Goal: Task Accomplishment & Management: Complete application form

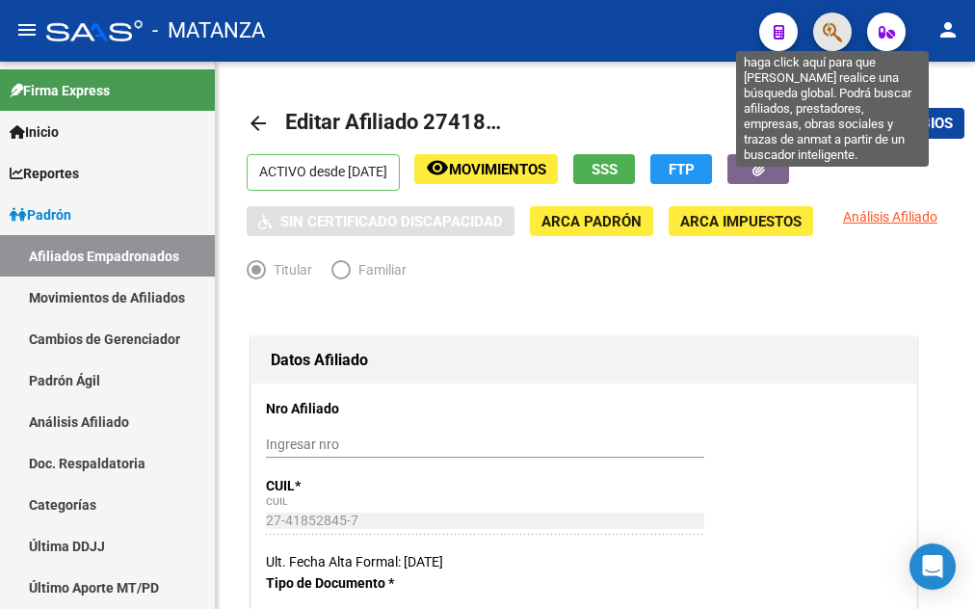
click at [837, 37] on icon "button" at bounding box center [832, 32] width 19 height 22
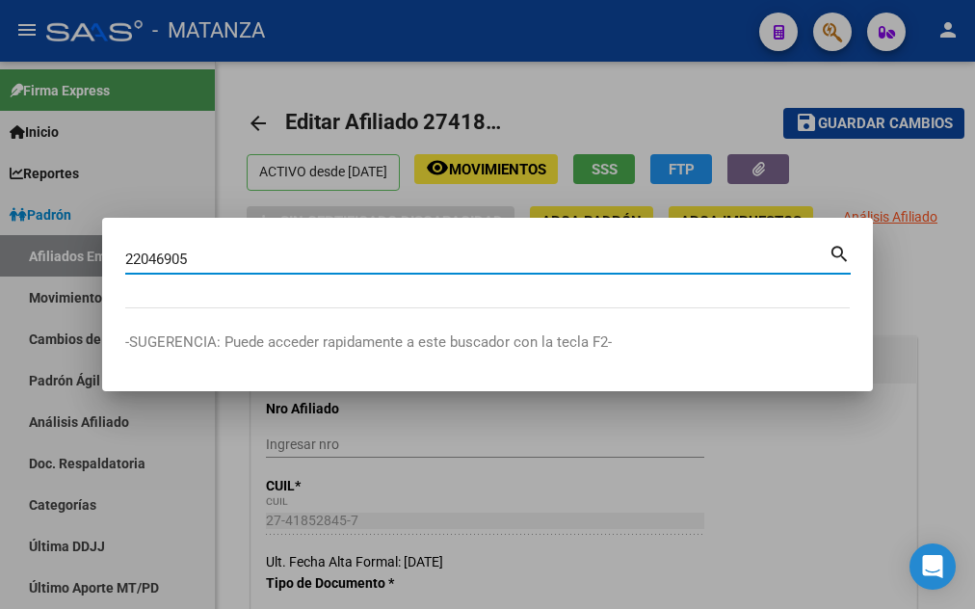
type input "22046905"
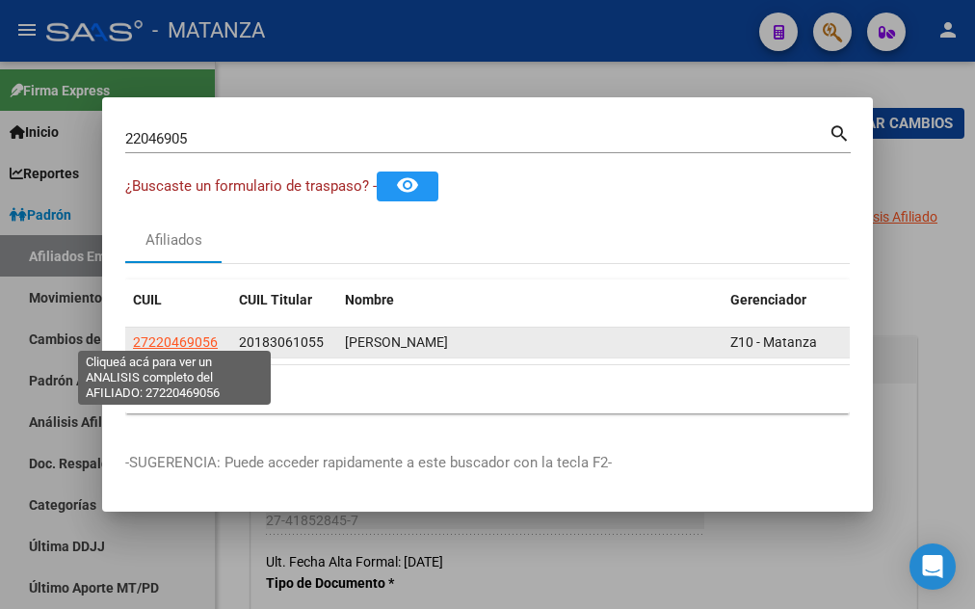
click at [157, 334] on span "27220469056" at bounding box center [175, 341] width 85 height 15
type textarea "27220469056"
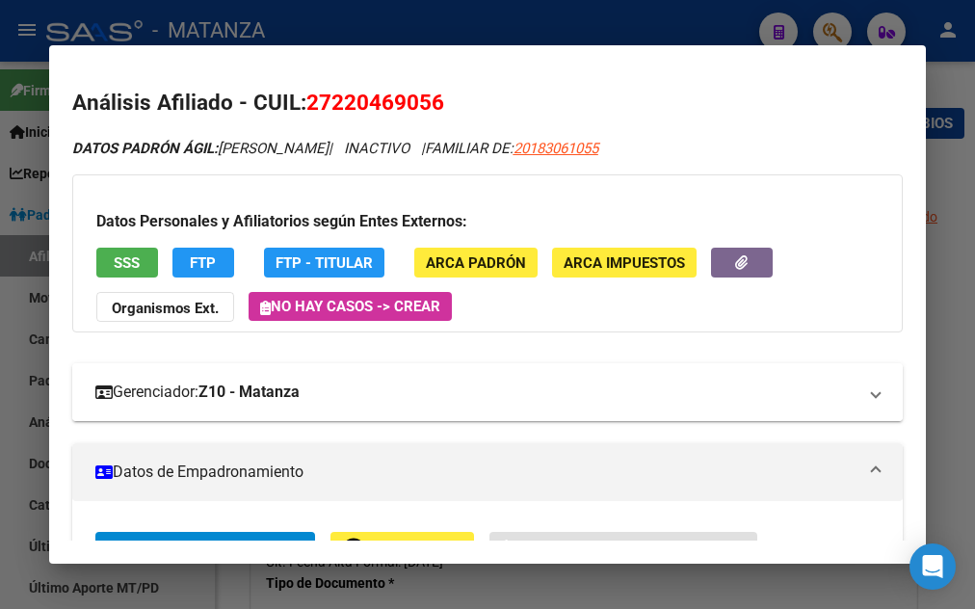
scroll to position [312, 0]
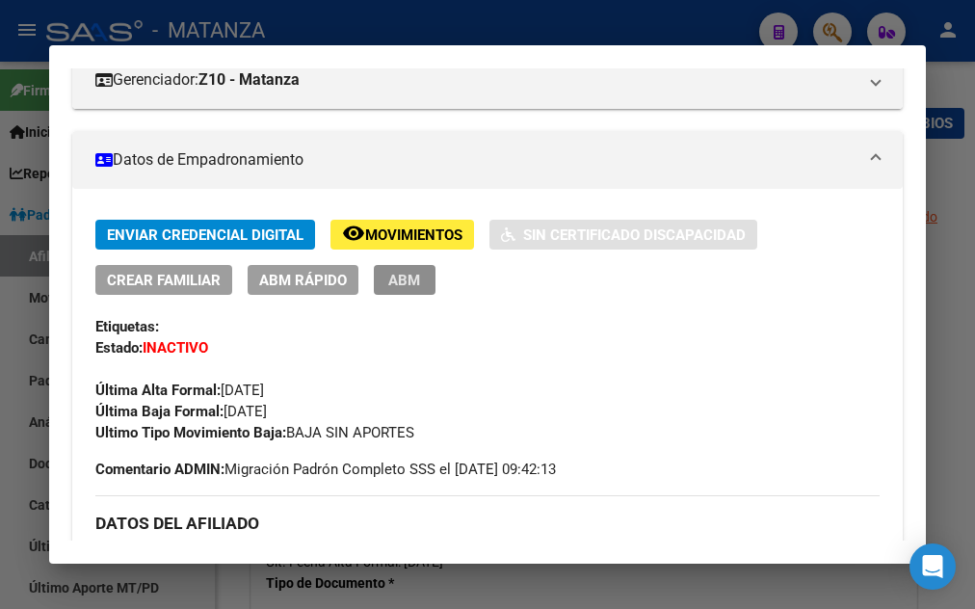
click at [398, 278] on span "ABM" at bounding box center [404, 280] width 32 height 17
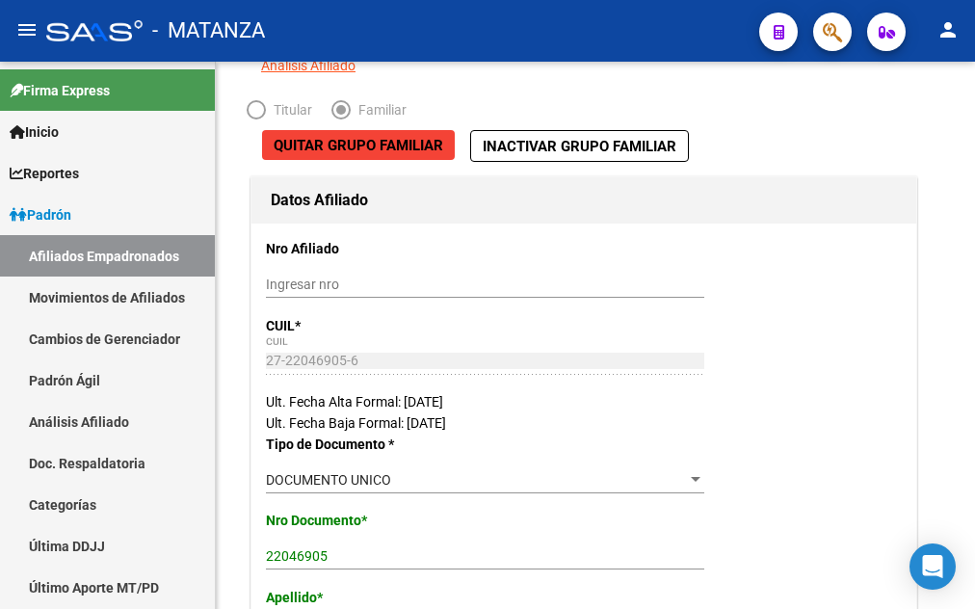
scroll to position [393, 0]
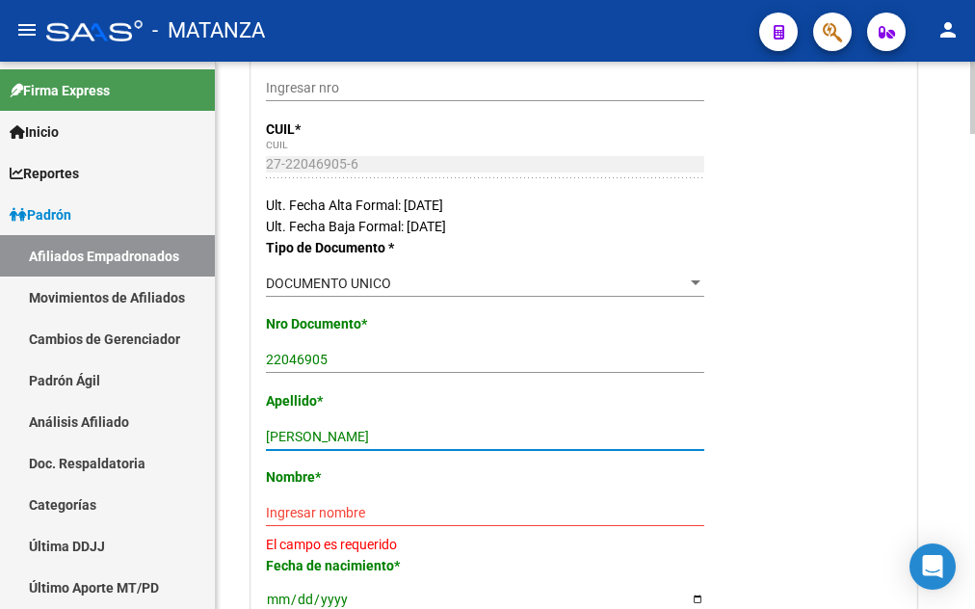
drag, startPoint x: 334, startPoint y: 432, endPoint x: 400, endPoint y: 433, distance: 65.5
click at [400, 433] on input "[PERSON_NAME]" at bounding box center [485, 437] width 438 height 16
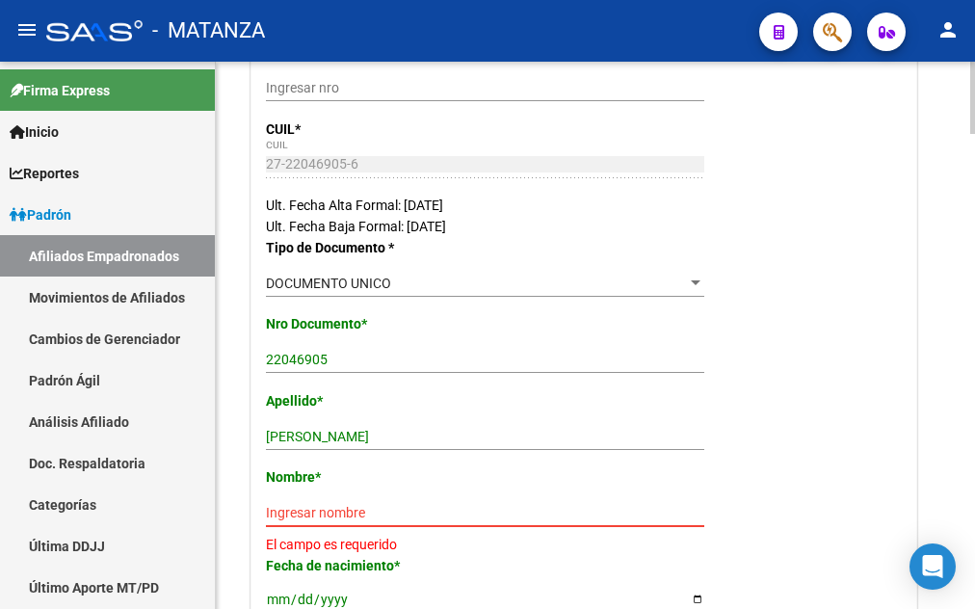
click at [273, 513] on input "Ingresar nombre" at bounding box center [485, 513] width 438 height 16
paste input "[PERSON_NAME]"
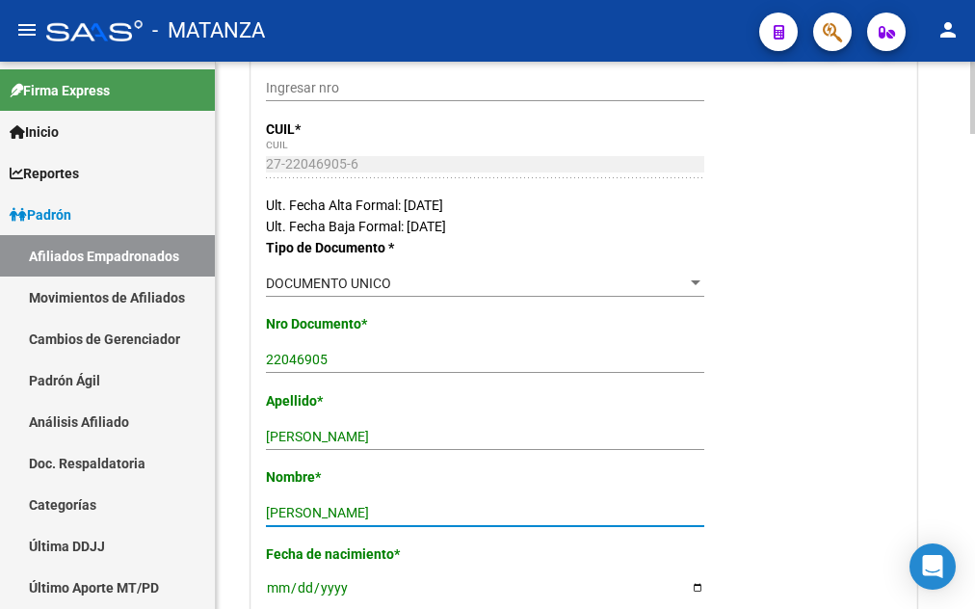
type input "[PERSON_NAME]"
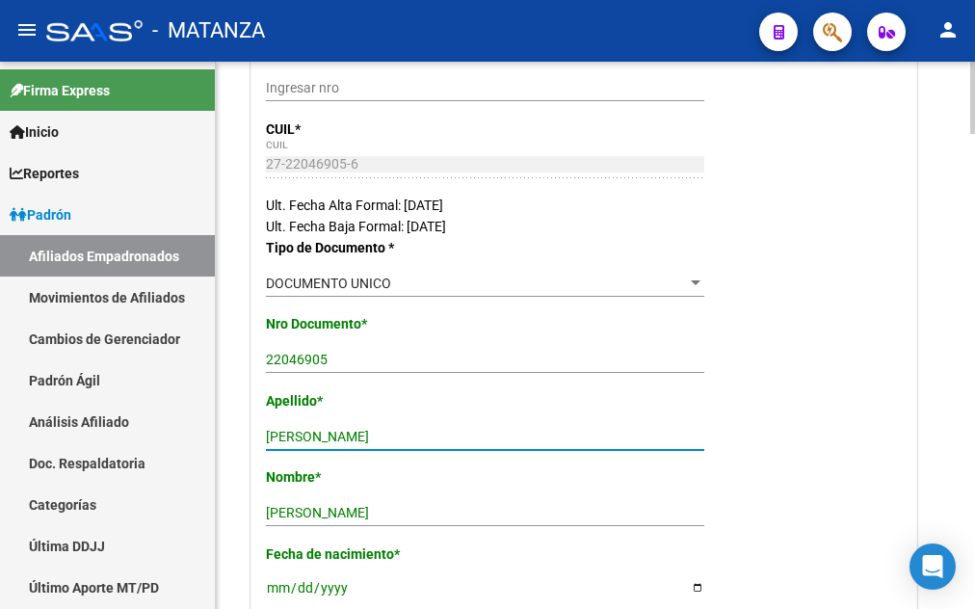
drag, startPoint x: 333, startPoint y: 433, endPoint x: 401, endPoint y: 434, distance: 67.5
click at [401, 434] on input "[PERSON_NAME]" at bounding box center [485, 437] width 438 height 16
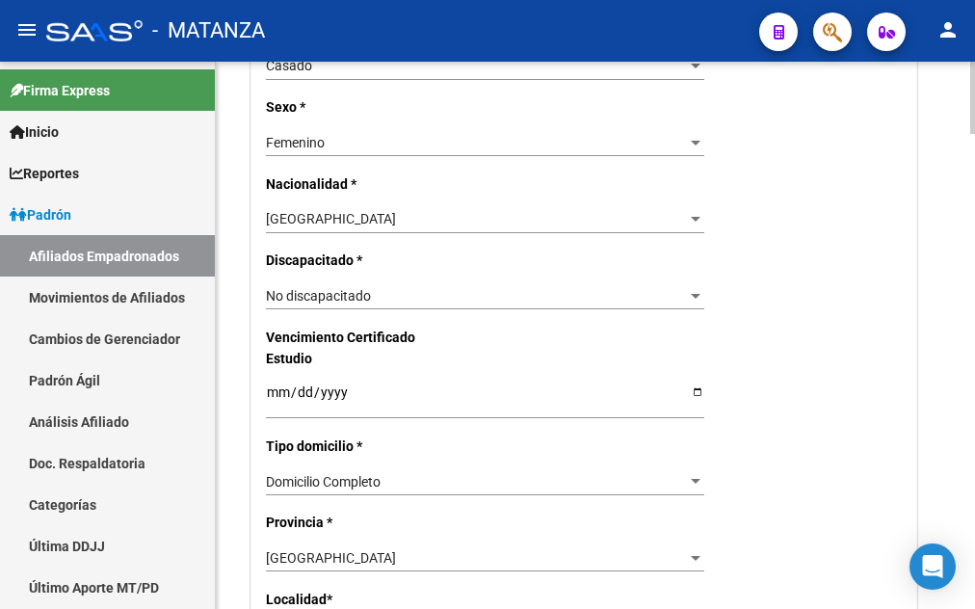
scroll to position [1179, 0]
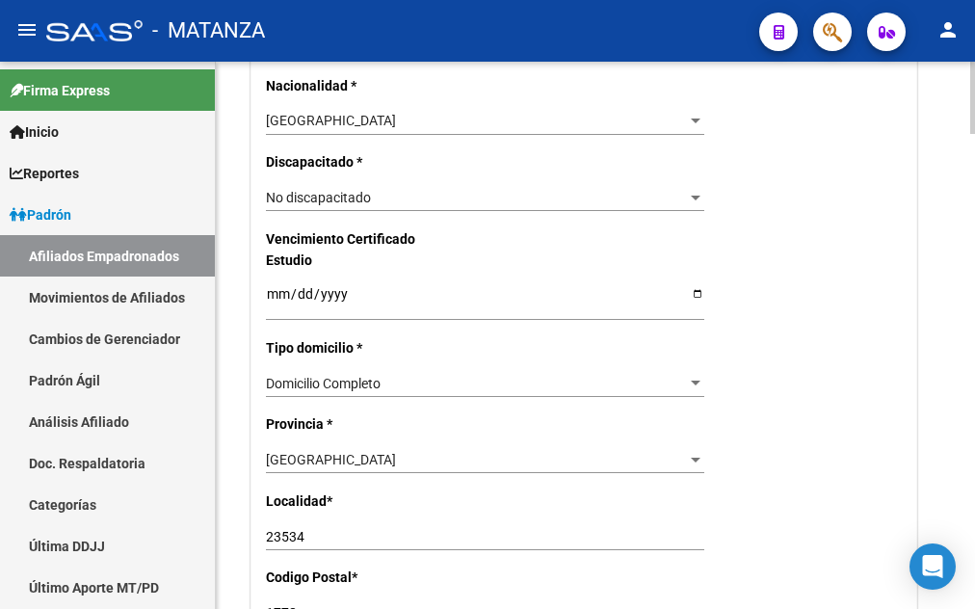
type input "[PERSON_NAME]"
drag, startPoint x: 313, startPoint y: 510, endPoint x: 182, endPoint y: 521, distance: 131.6
click at [266, 529] on input "23534" at bounding box center [485, 537] width 438 height 16
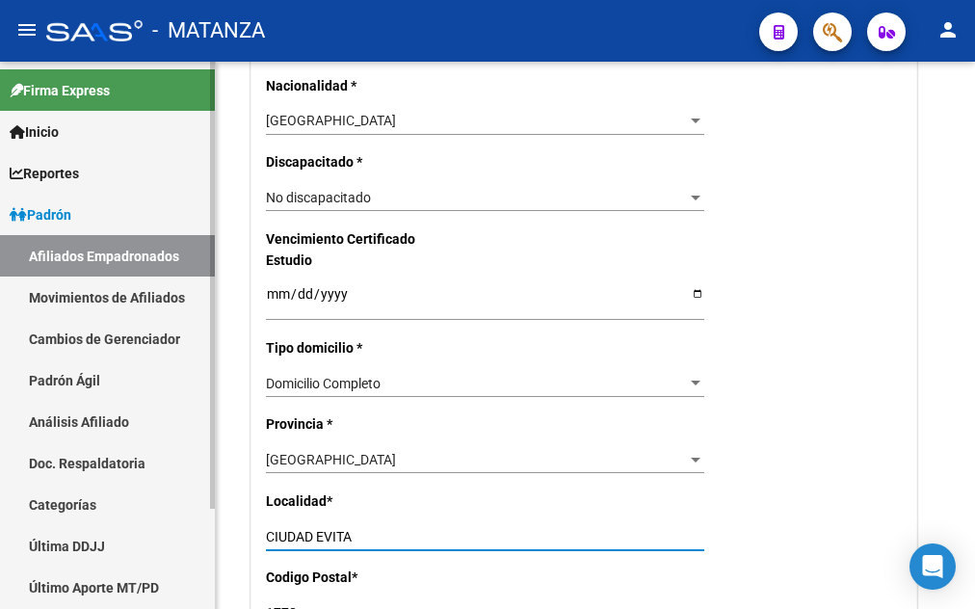
scroll to position [123, 0]
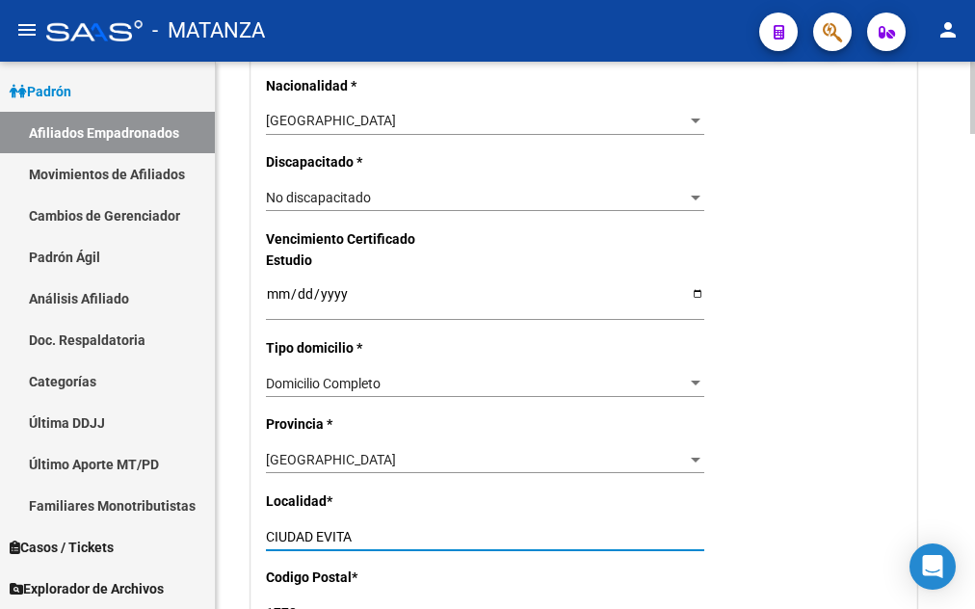
type input "CIUDAD EVITA"
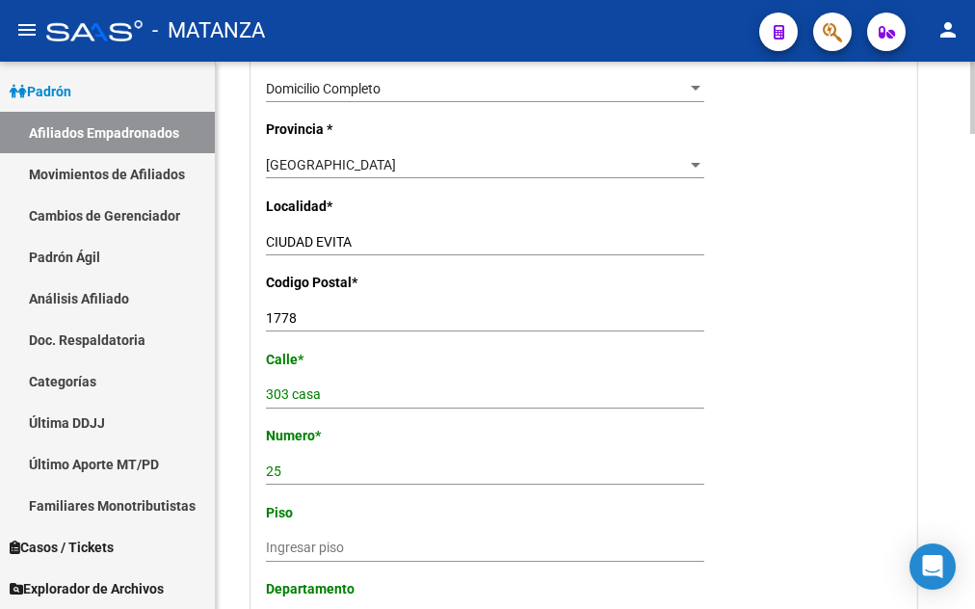
scroll to position [1671, 0]
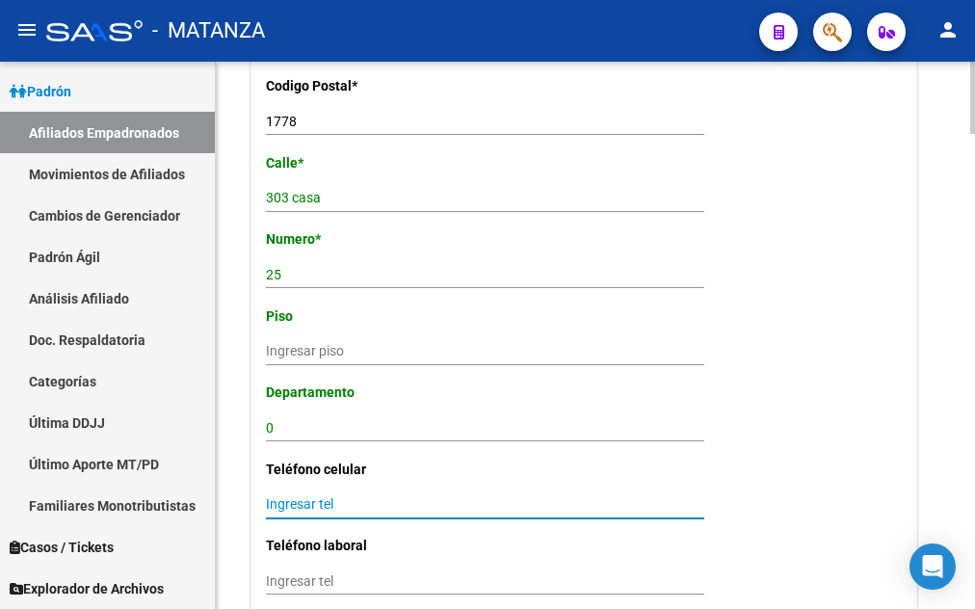
click at [268, 496] on input "Ingresar tel" at bounding box center [485, 504] width 438 height 16
type input "1125915876"
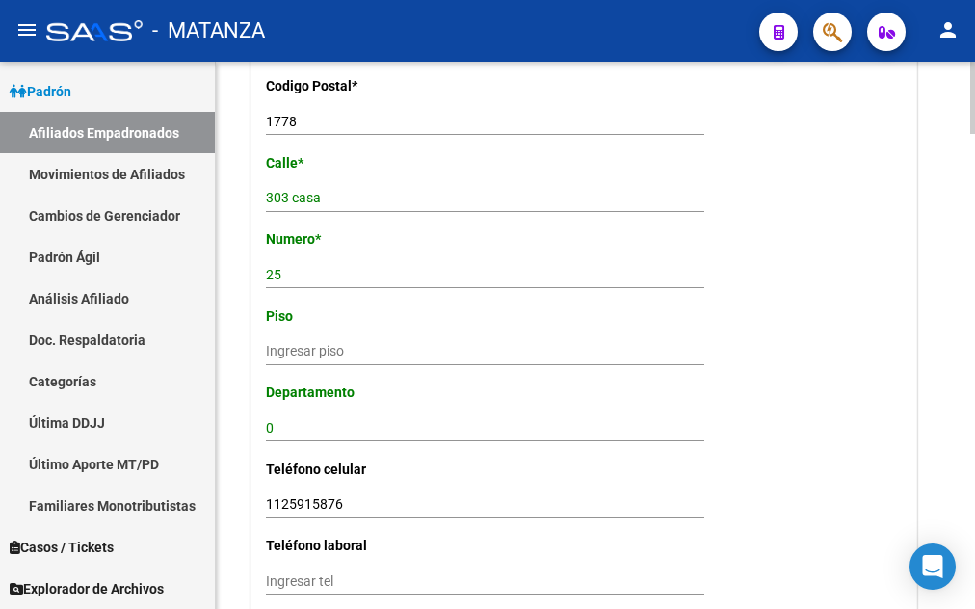
scroll to position [1966, 0]
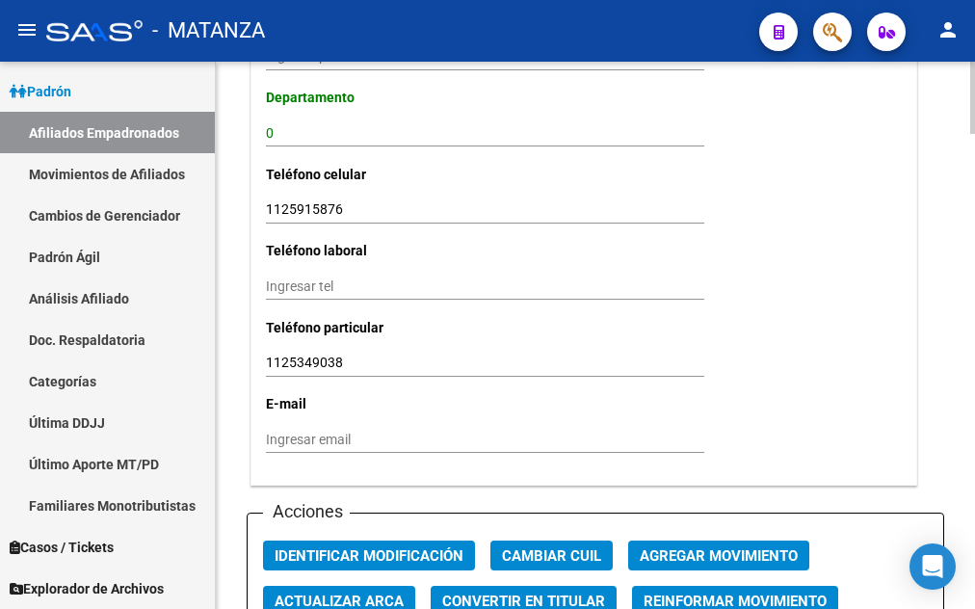
click at [284, 432] on input "Ingresar email" at bounding box center [485, 440] width 438 height 16
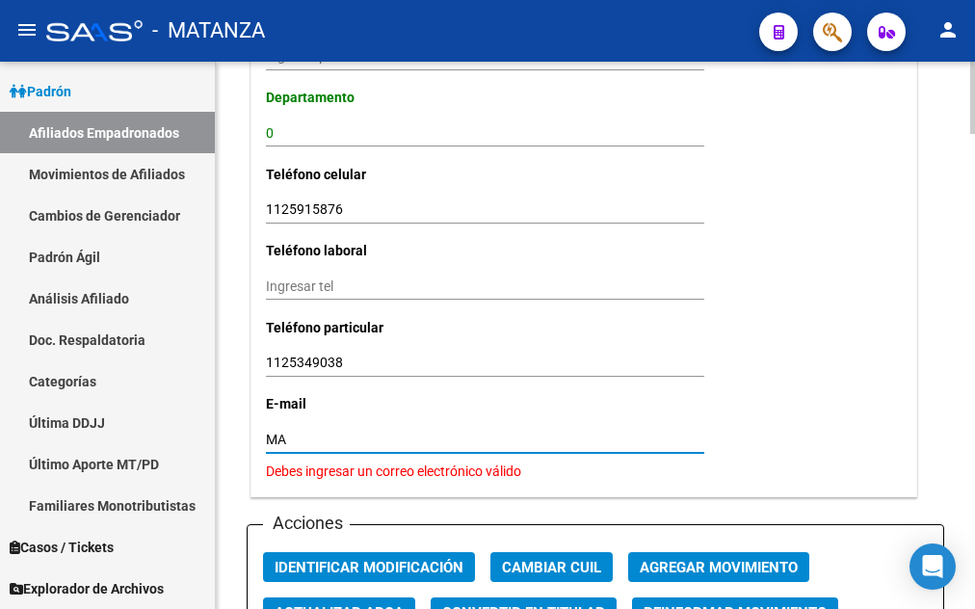
type input "M"
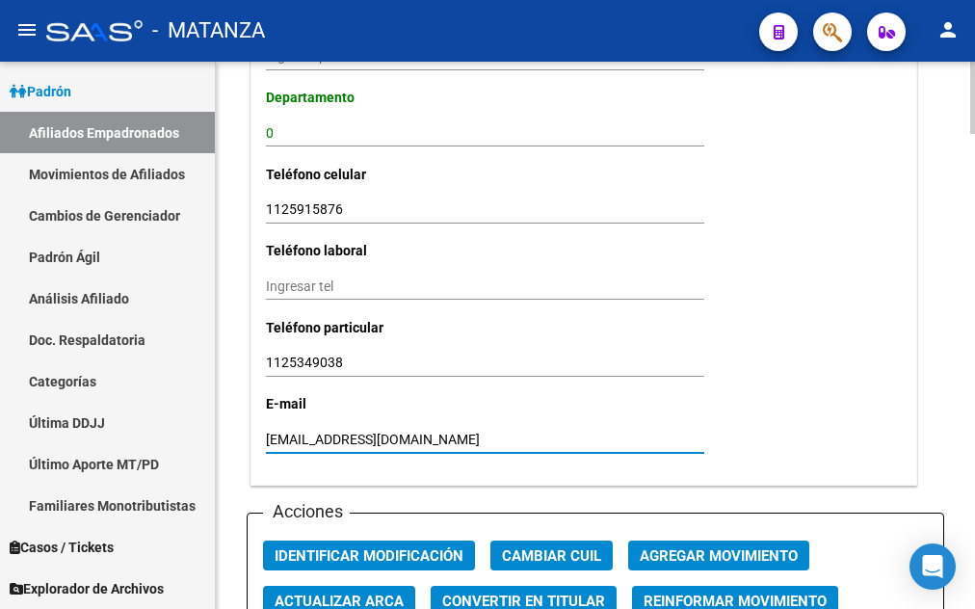
type input "[EMAIL_ADDRESS][DOMAIN_NAME]"
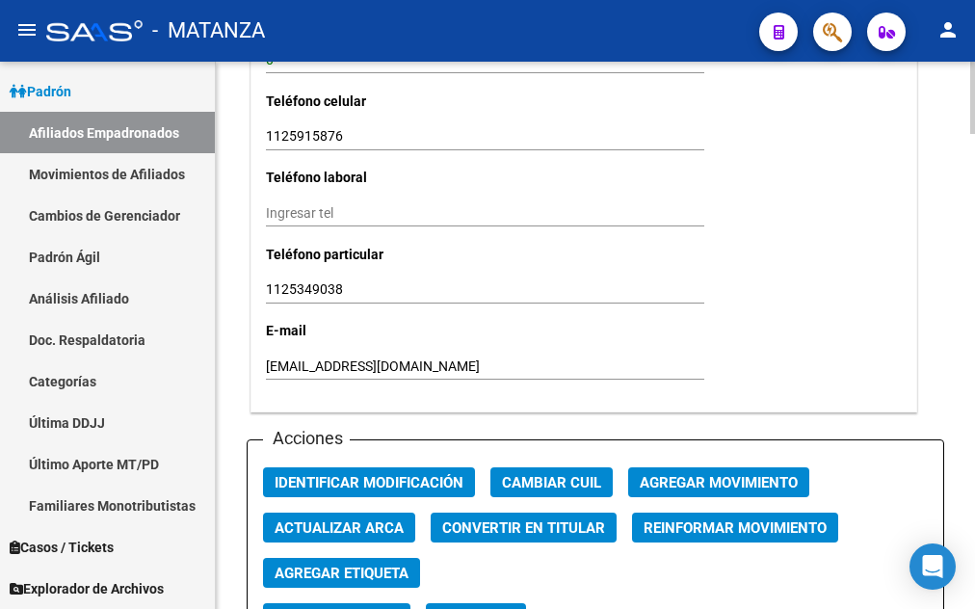
scroll to position [2064, 0]
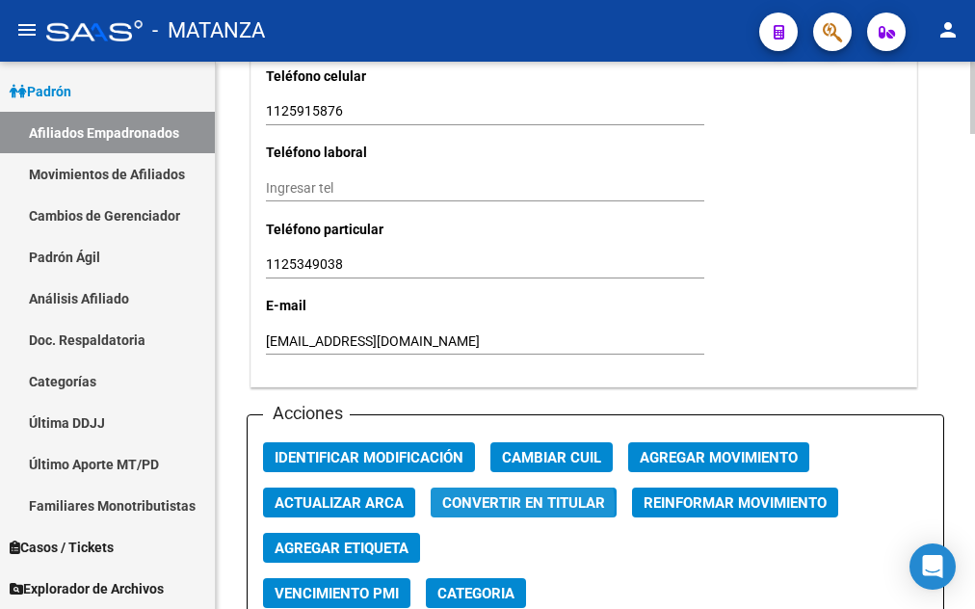
click at [500, 494] on span "Convertir en Titular" at bounding box center [523, 502] width 163 height 17
radio input "true"
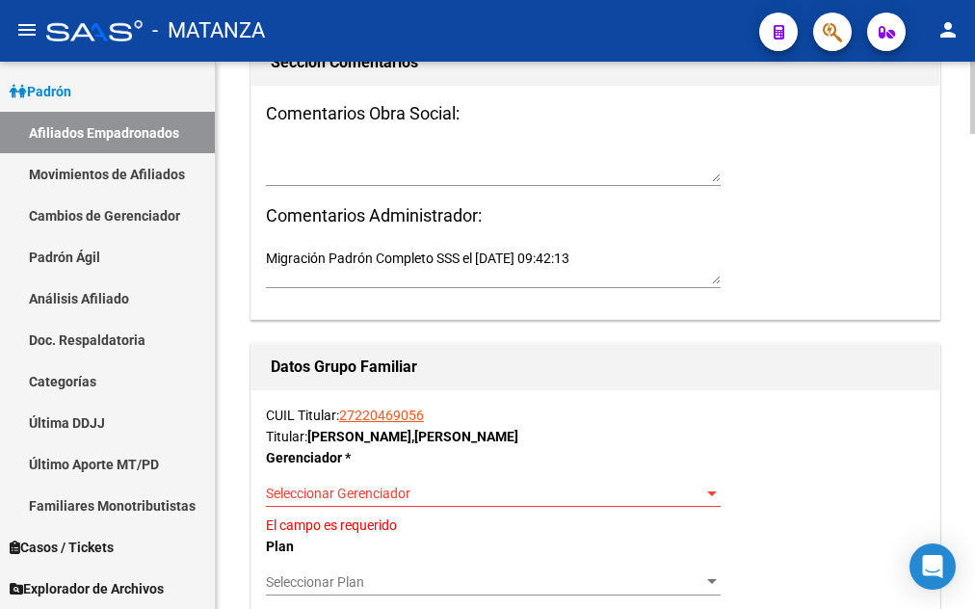
scroll to position [2752, 0]
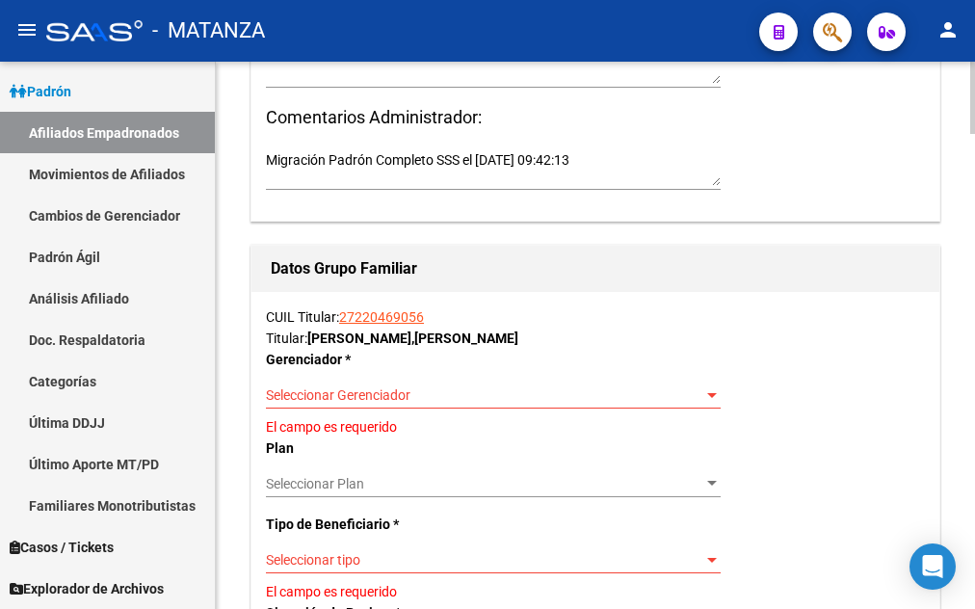
click at [713, 398] on div at bounding box center [712, 395] width 10 height 5
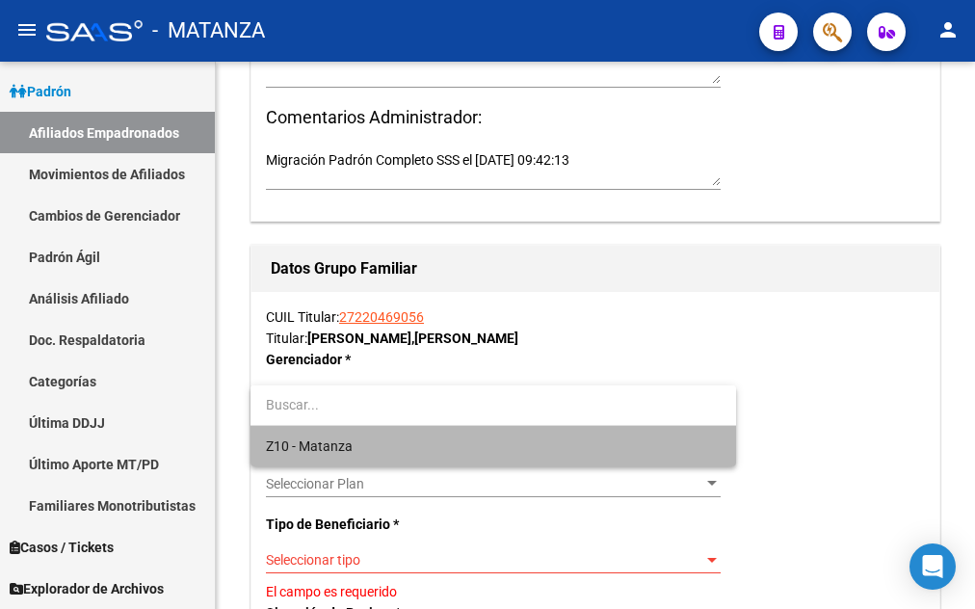
click at [649, 449] on span "Z10 - Matanza" at bounding box center [493, 446] width 455 height 40
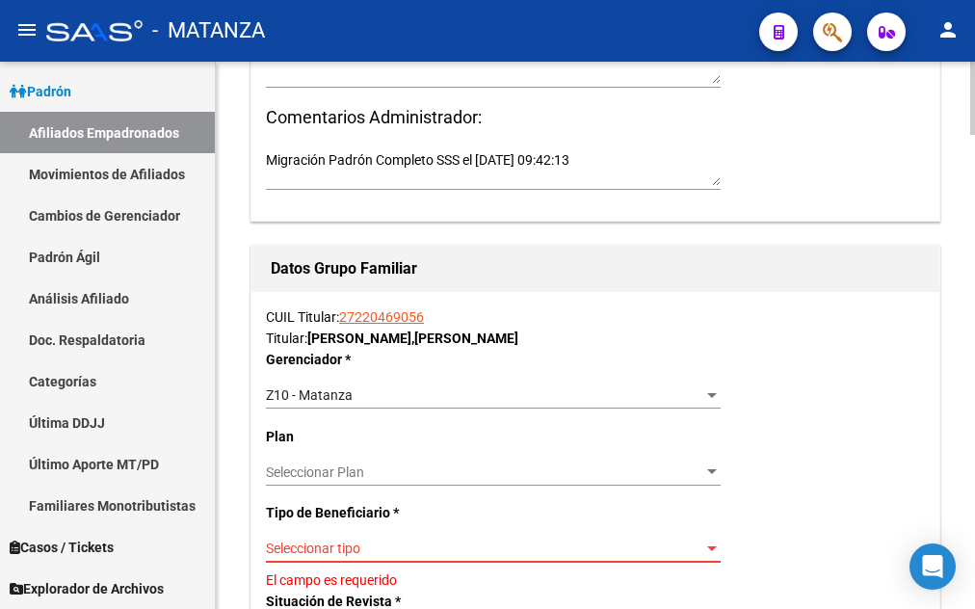
click at [707, 551] on div at bounding box center [712, 548] width 10 height 5
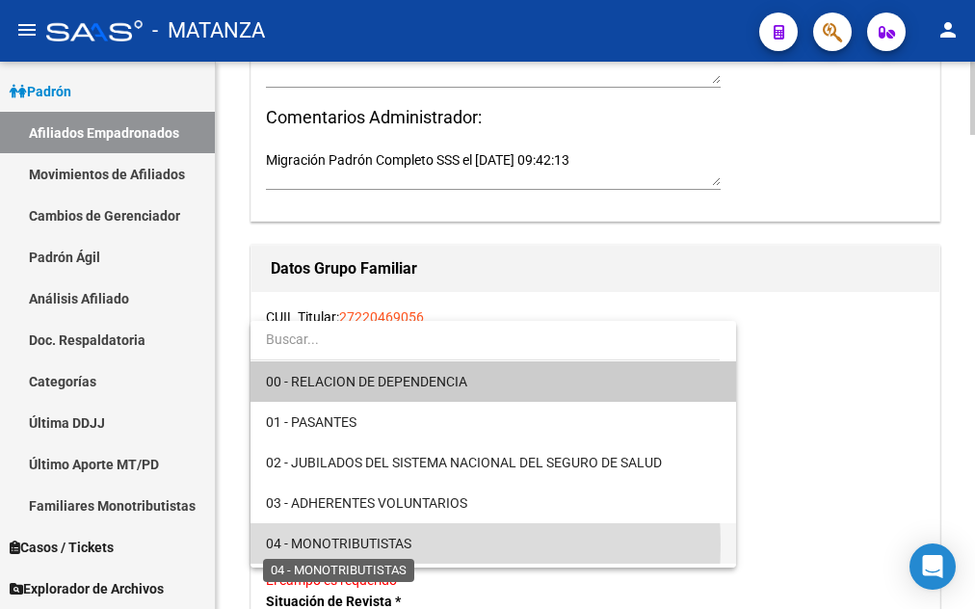
click at [392, 543] on span "04 - MONOTRIBUTISTAS" at bounding box center [339, 543] width 146 height 15
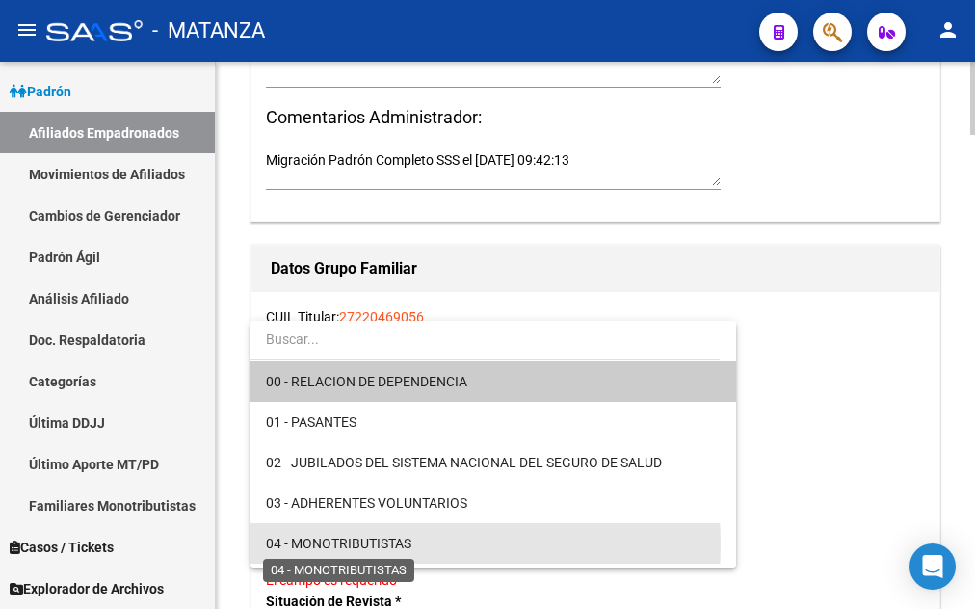
type input "27-22046905-6"
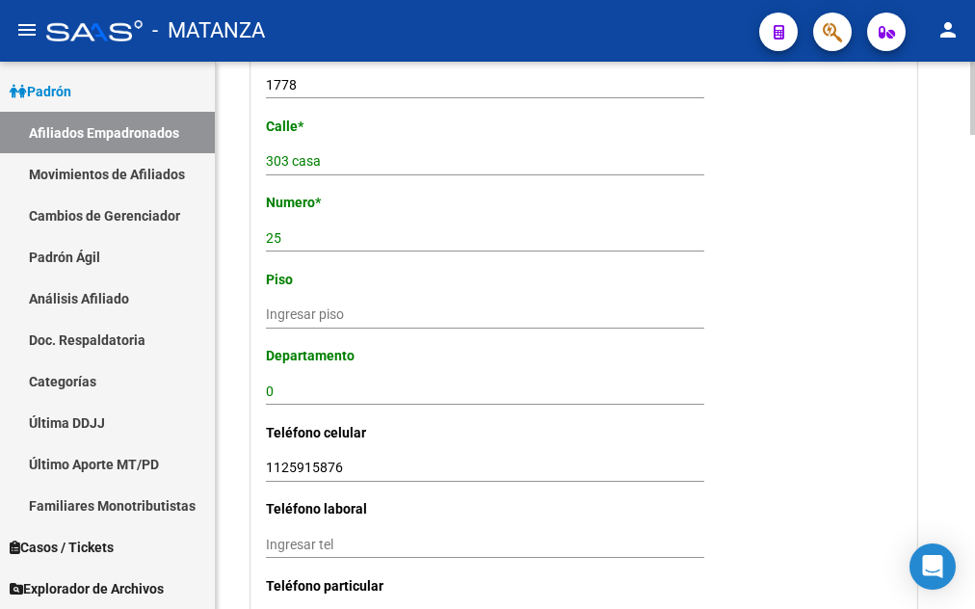
scroll to position [2064, 0]
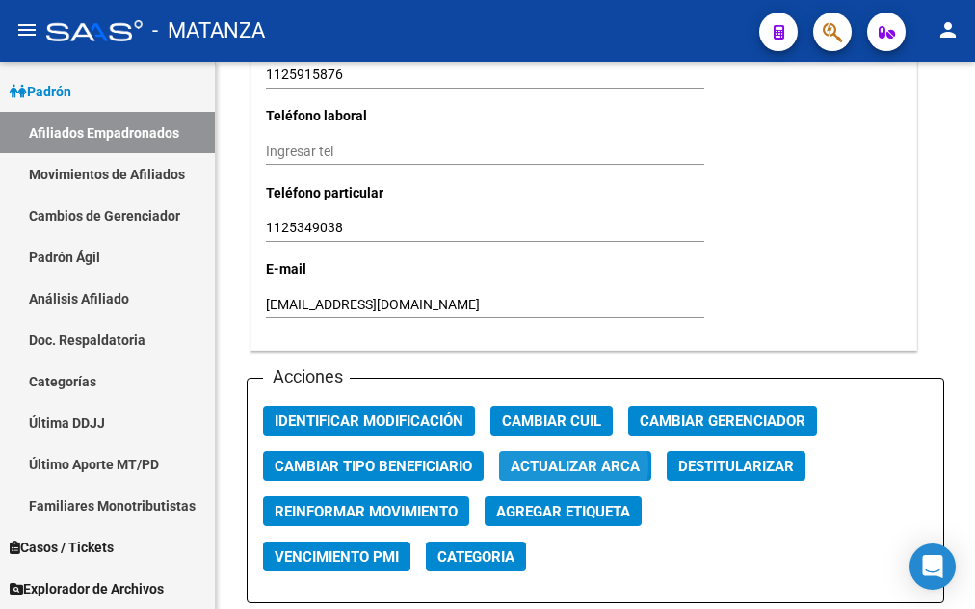
click at [558, 458] on span "Actualizar ARCA" at bounding box center [575, 466] width 129 height 17
type input "[PERSON_NAME]"
type input "303"
type input "25"
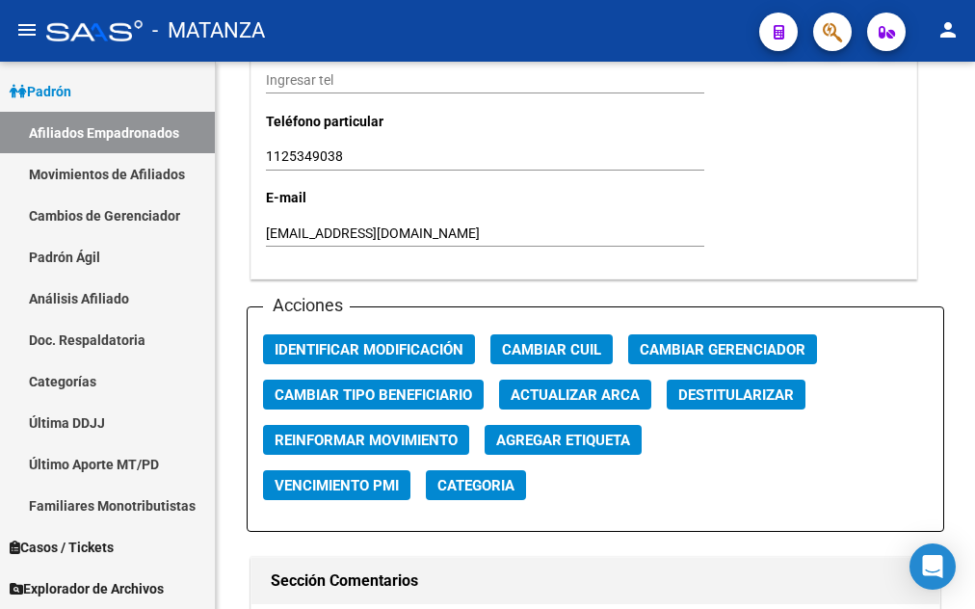
type input "[PERSON_NAME]"
type input "CIUDAD EVITA"
click at [573, 432] on span "Agregar Etiqueta" at bounding box center [563, 440] width 134 height 17
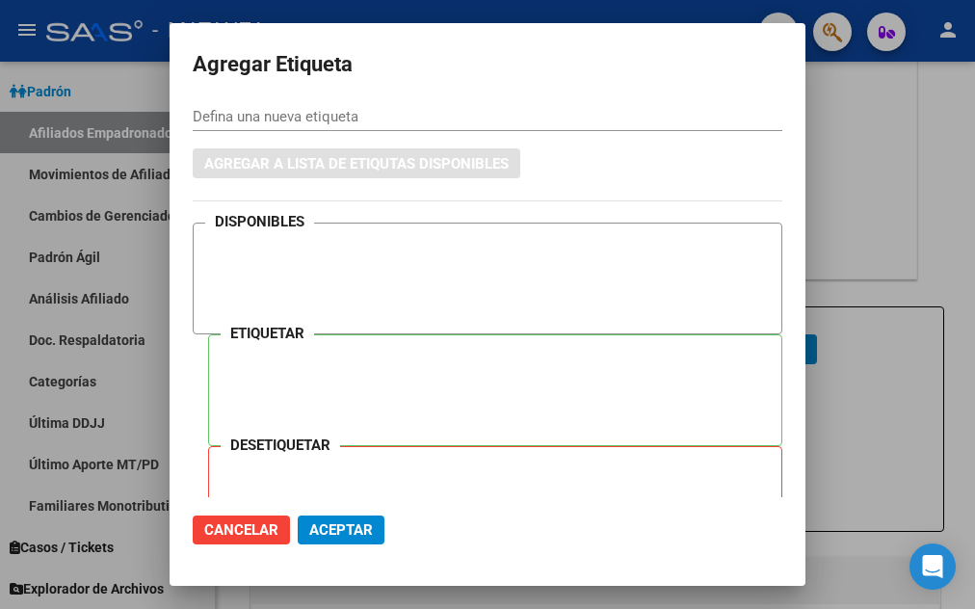
click at [828, 145] on div at bounding box center [487, 304] width 975 height 609
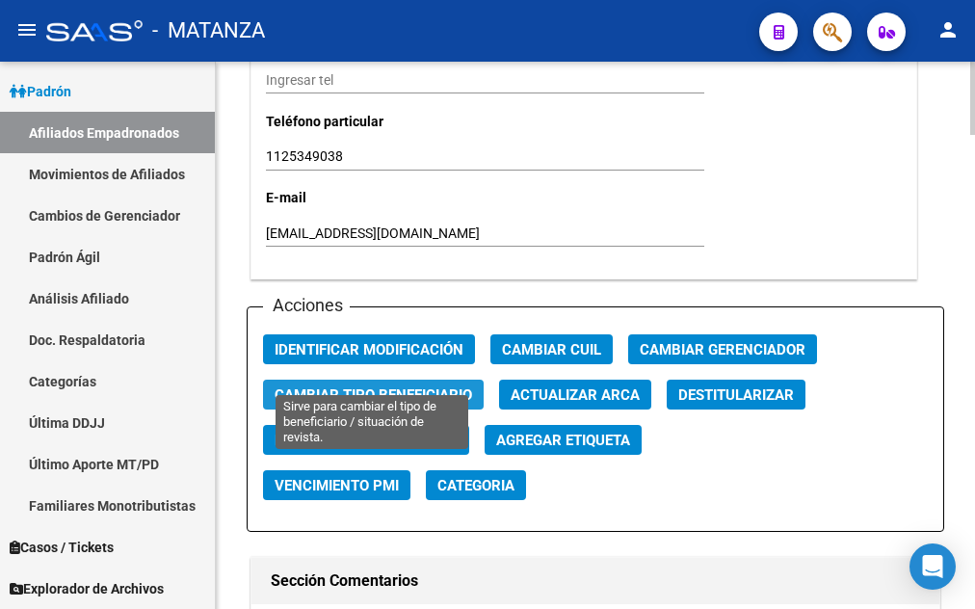
click at [396, 386] on span "Cambiar Tipo Beneficiario" at bounding box center [374, 394] width 198 height 17
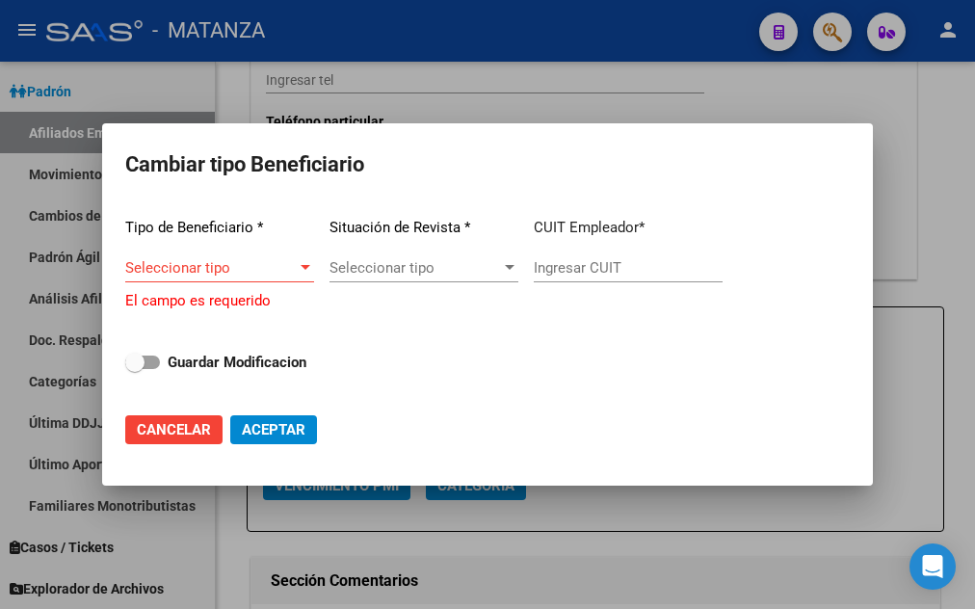
click at [911, 141] on div at bounding box center [487, 304] width 975 height 609
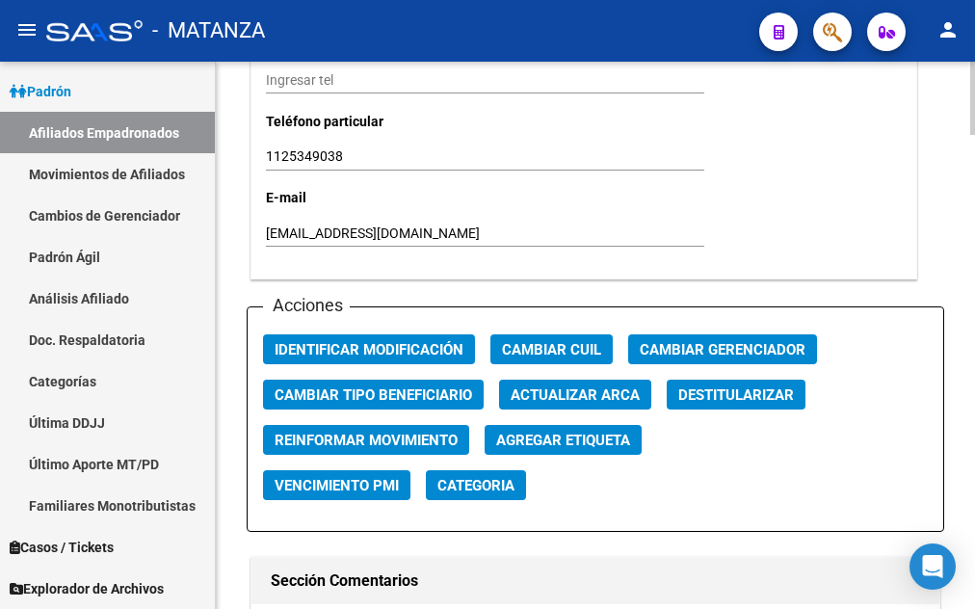
click at [491, 477] on span "Categoria" at bounding box center [475, 485] width 77 height 17
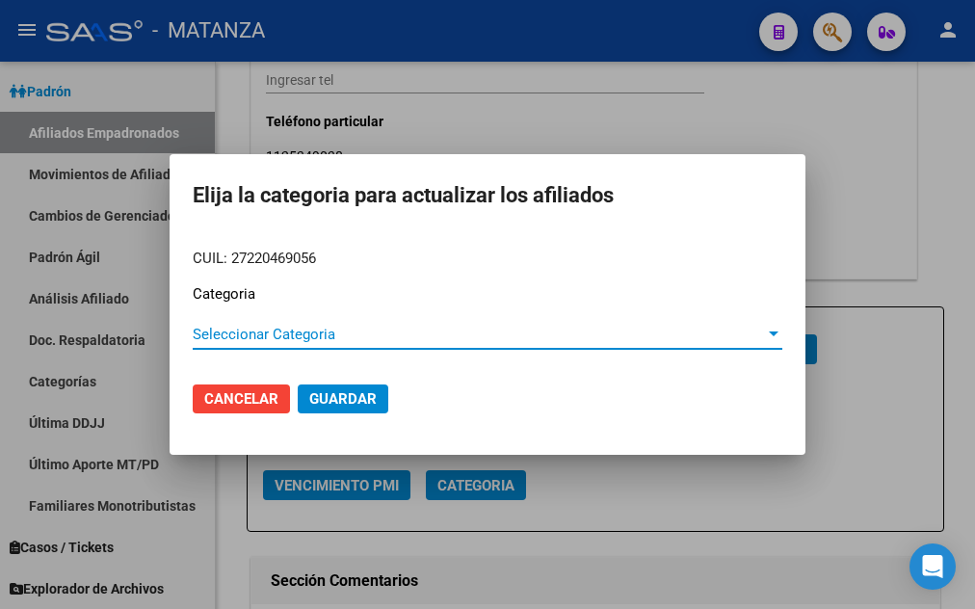
click at [842, 167] on div at bounding box center [487, 304] width 975 height 609
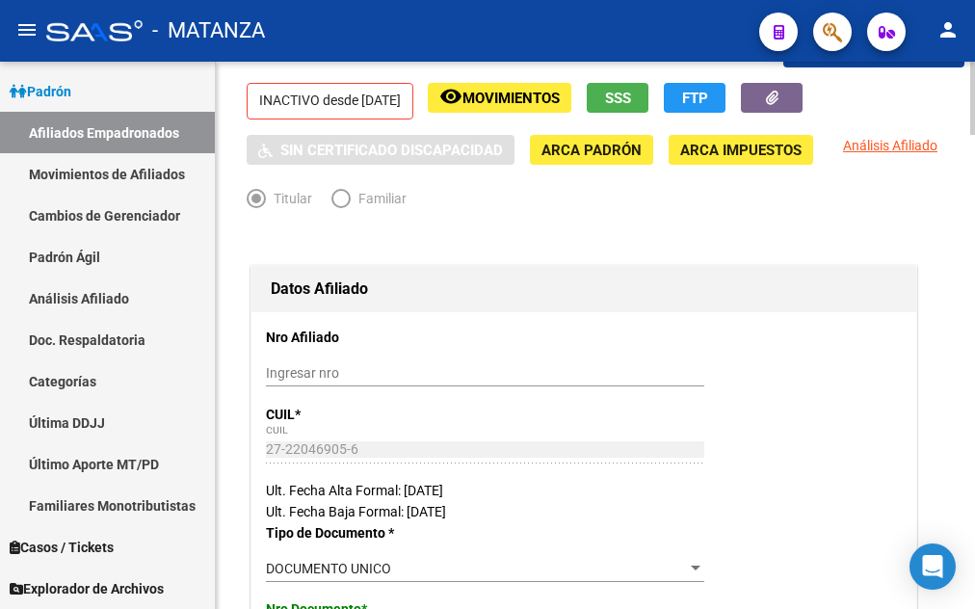
scroll to position [0, 0]
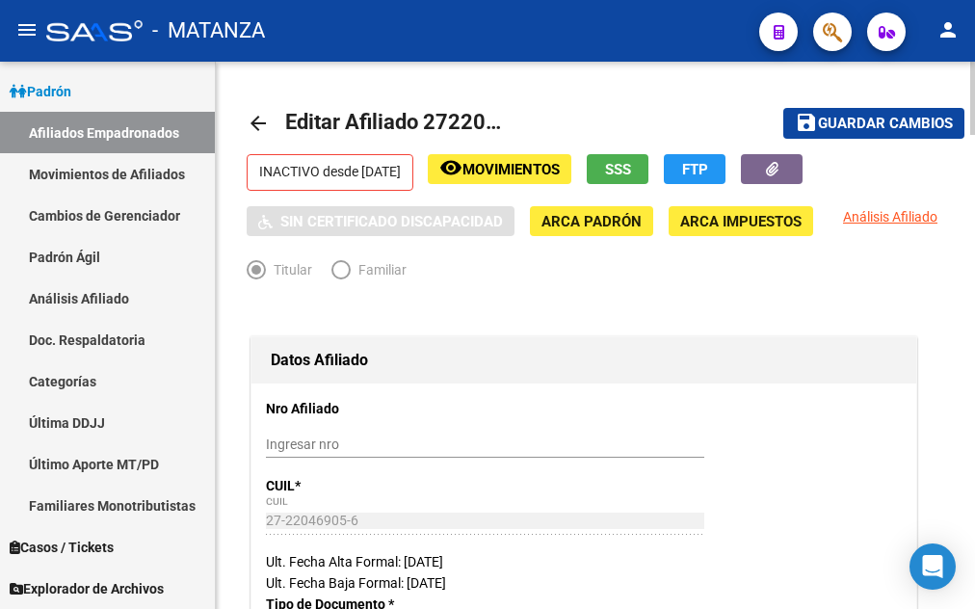
click at [864, 129] on span "Guardar cambios" at bounding box center [885, 124] width 135 height 17
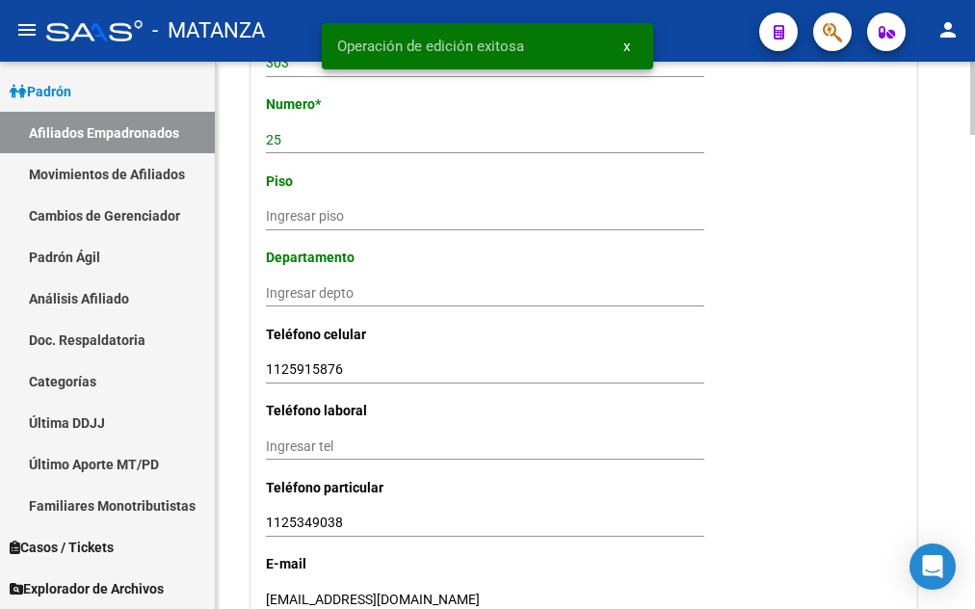
scroll to position [2162, 0]
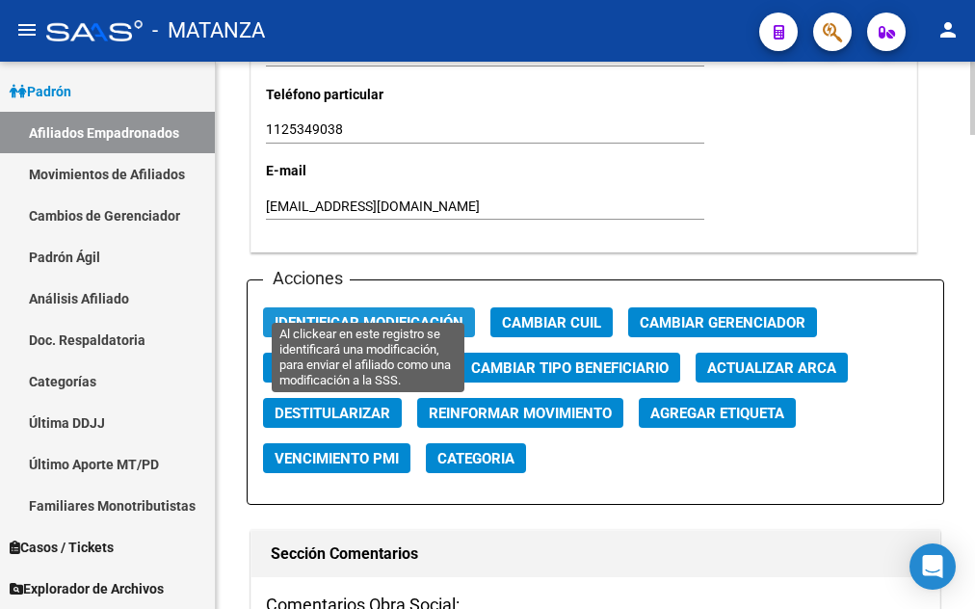
click at [390, 314] on span "Identificar Modificación" at bounding box center [369, 322] width 189 height 17
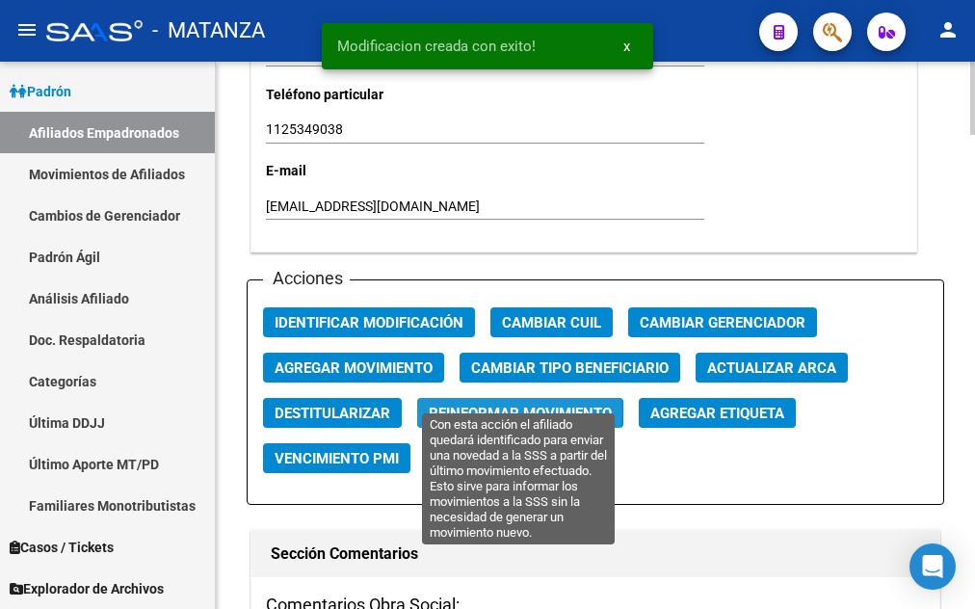
click at [462, 405] on span "Reinformar Movimiento" at bounding box center [520, 413] width 183 height 17
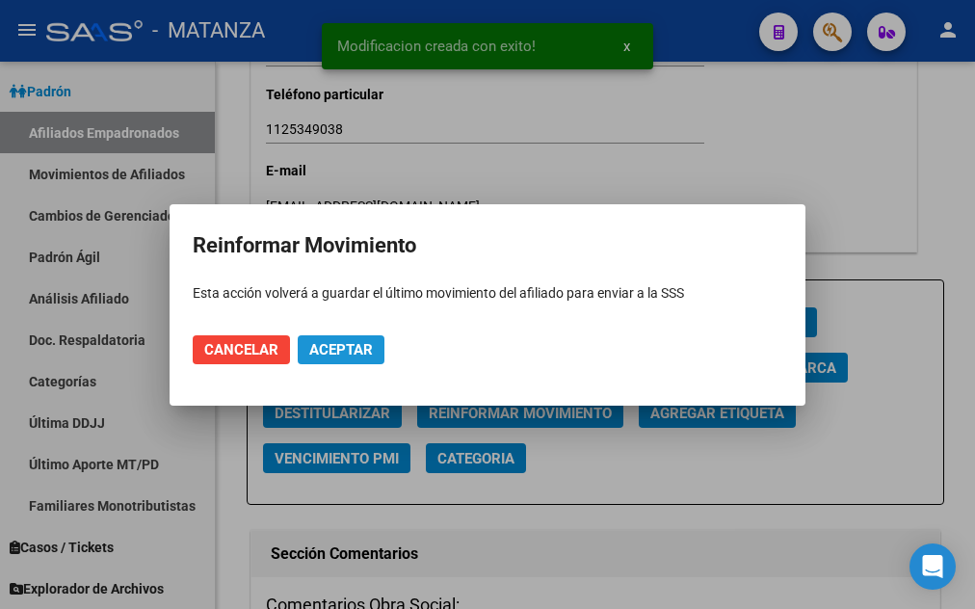
click at [342, 353] on span "Aceptar" at bounding box center [341, 349] width 64 height 17
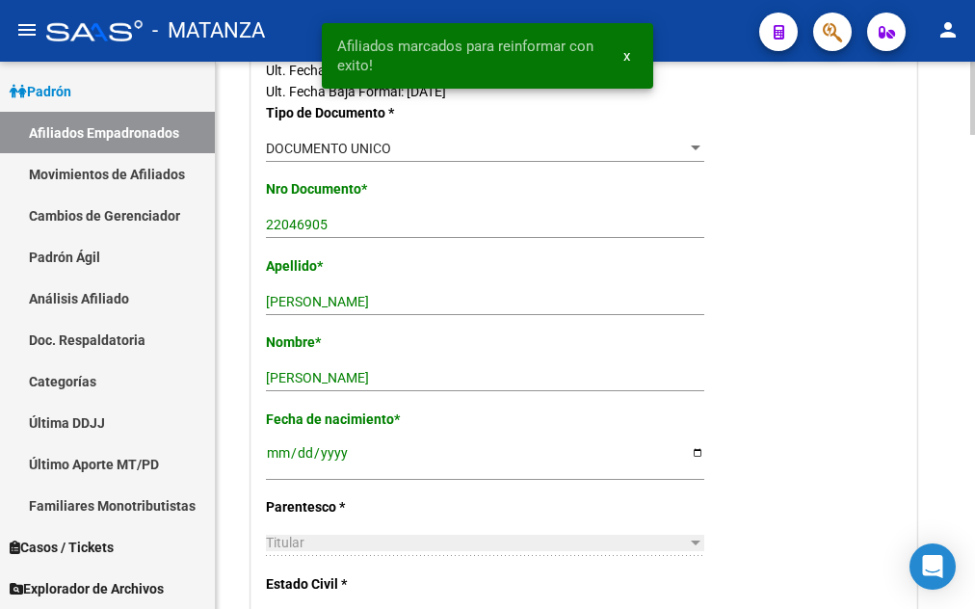
scroll to position [0, 0]
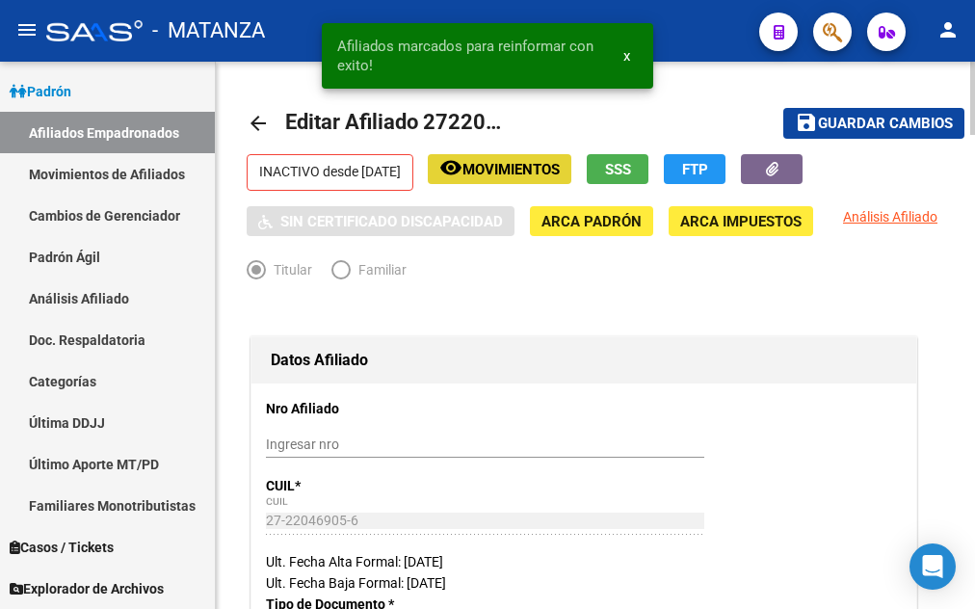
click at [549, 173] on span "Movimientos" at bounding box center [511, 169] width 97 height 17
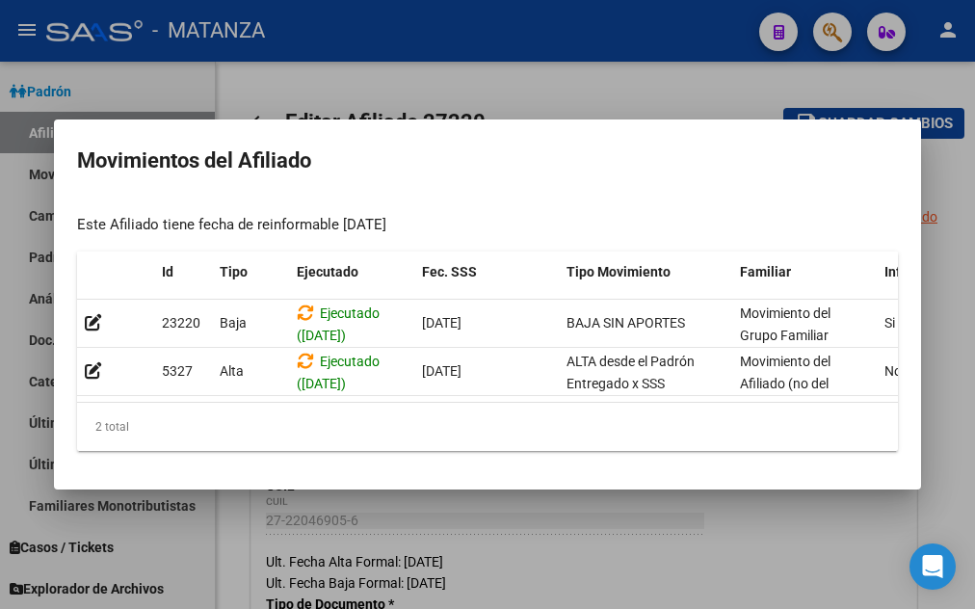
click at [548, 74] on div at bounding box center [487, 304] width 975 height 609
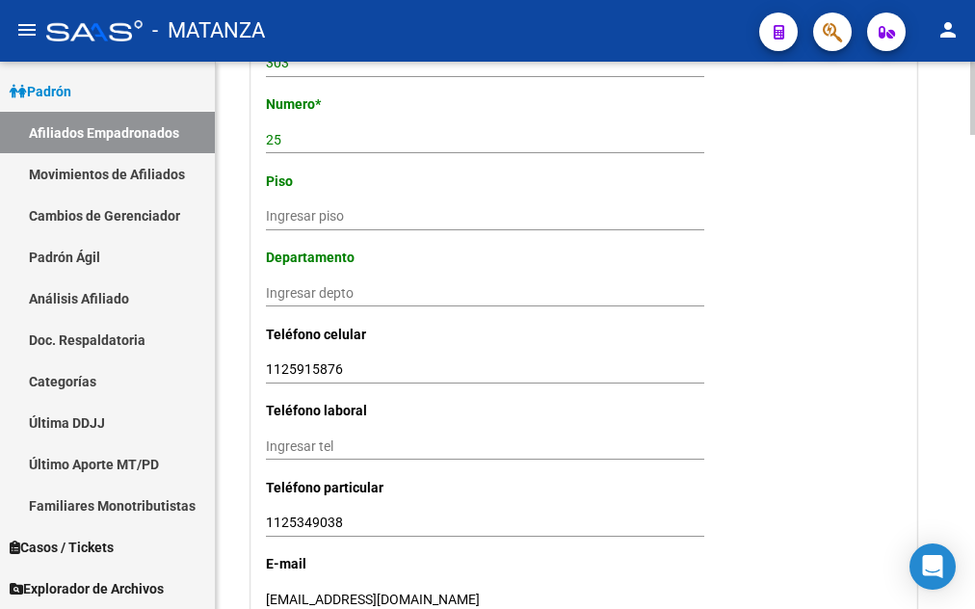
scroll to position [2162, 0]
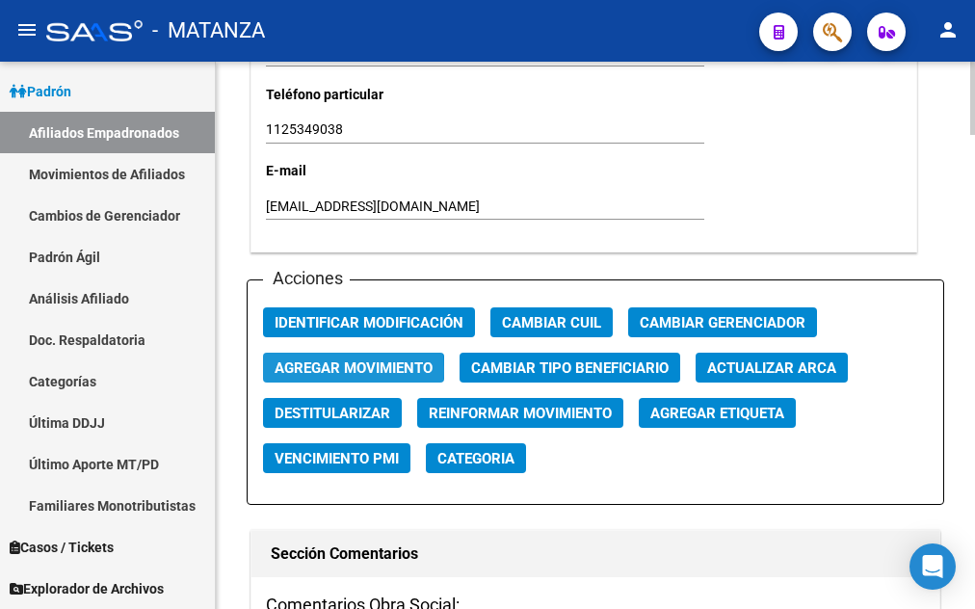
click at [317, 359] on span "Agregar Movimiento" at bounding box center [354, 367] width 158 height 17
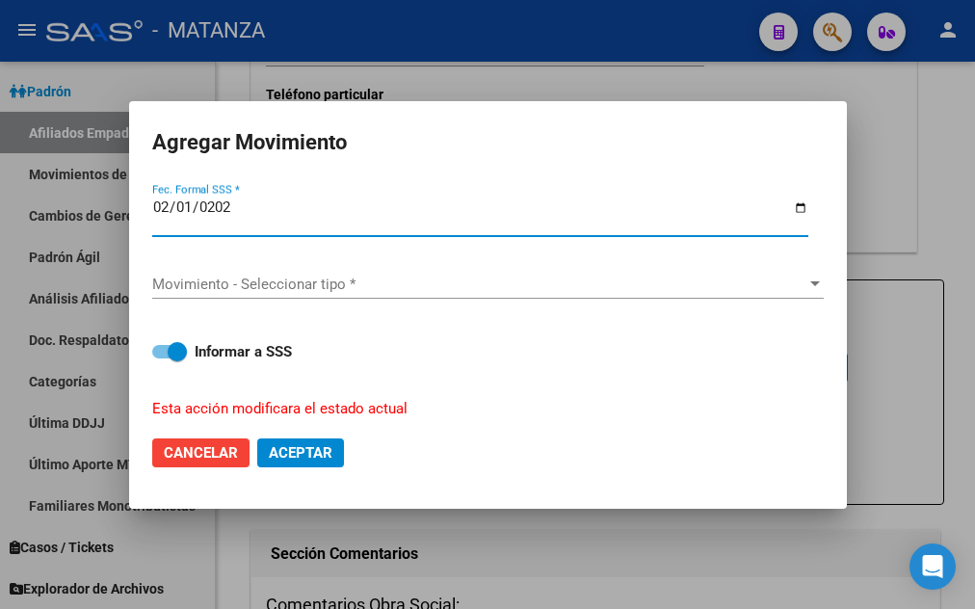
type input "[DATE]"
click at [331, 285] on span "Movimiento - Seleccionar tipo *" at bounding box center [479, 284] width 654 height 17
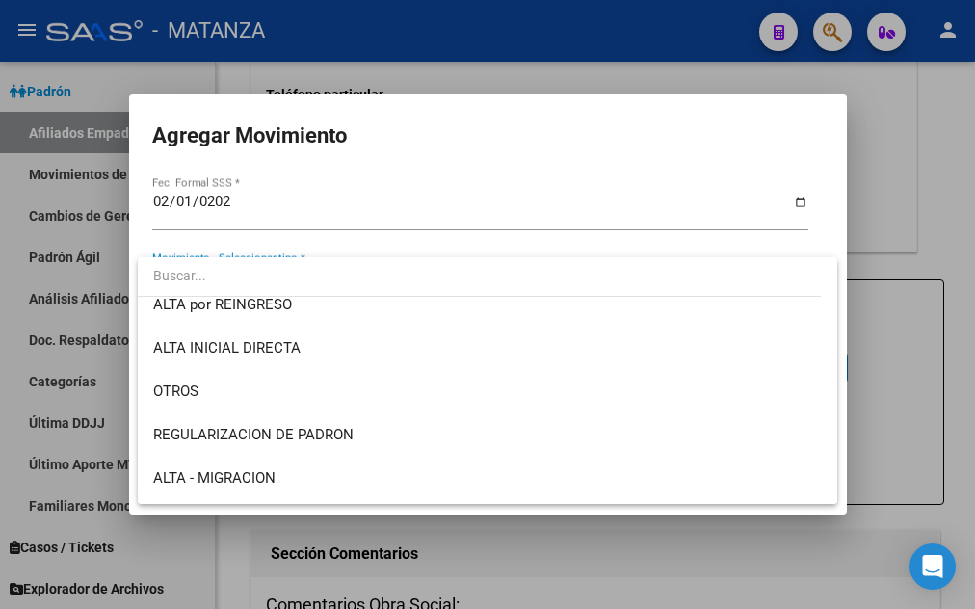
scroll to position [0, 0]
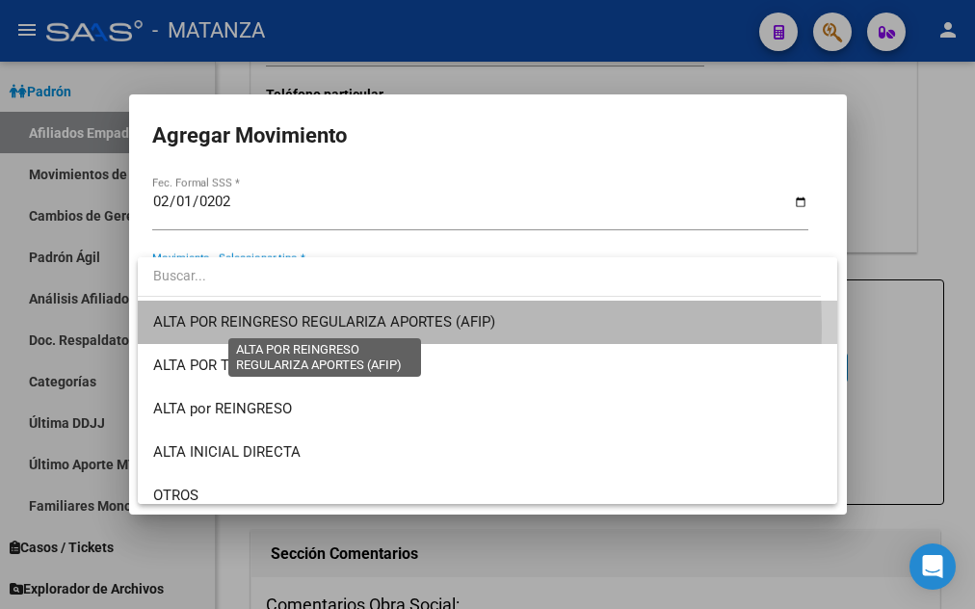
click at [351, 326] on span "ALTA POR REINGRESO REGULARIZA APORTES (AFIP)" at bounding box center [324, 321] width 342 height 17
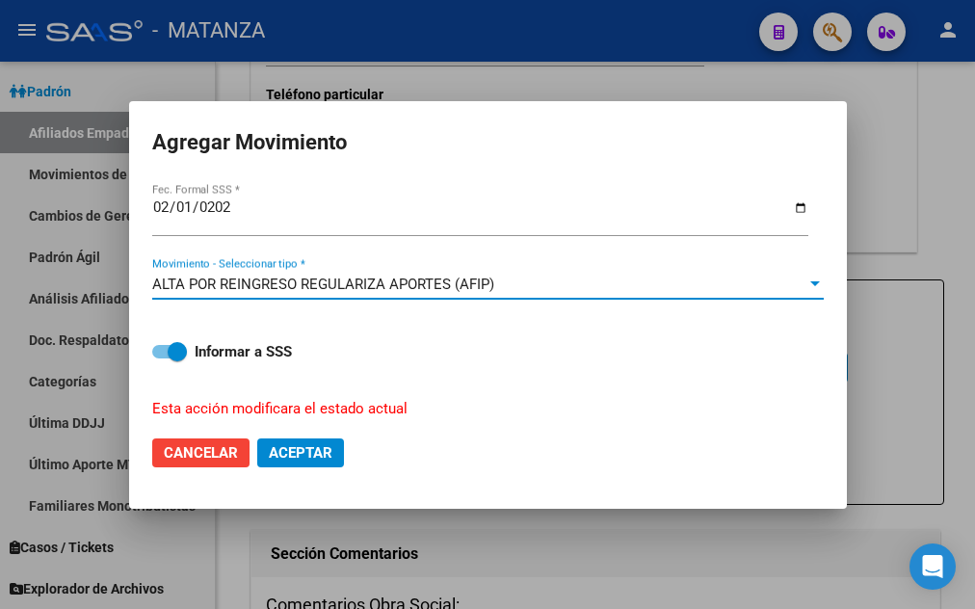
click at [357, 276] on span "ALTA POR REINGRESO REGULARIZA APORTES (AFIP)" at bounding box center [323, 284] width 342 height 17
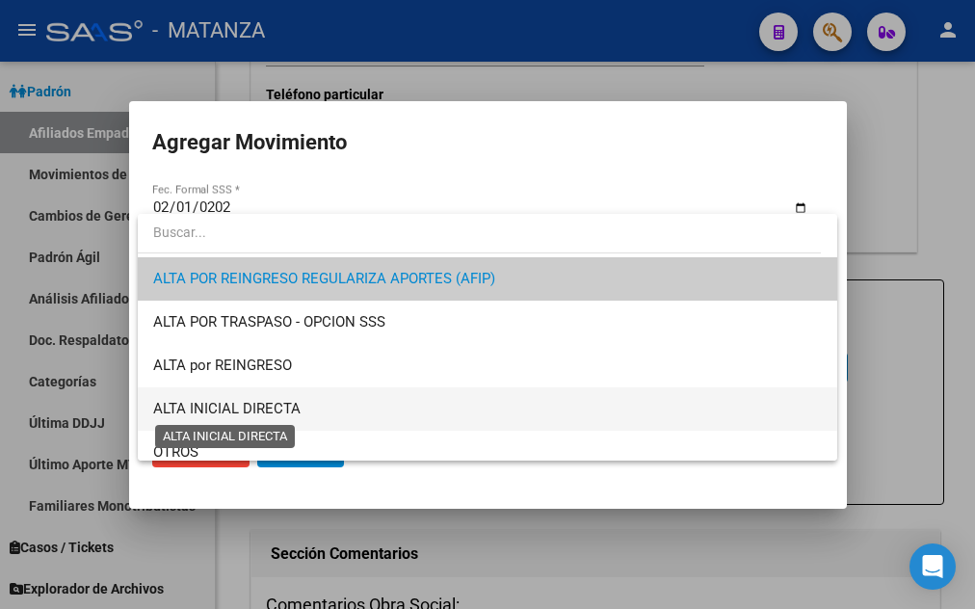
click at [262, 412] on span "ALTA INICIAL DIRECTA" at bounding box center [226, 408] width 147 height 17
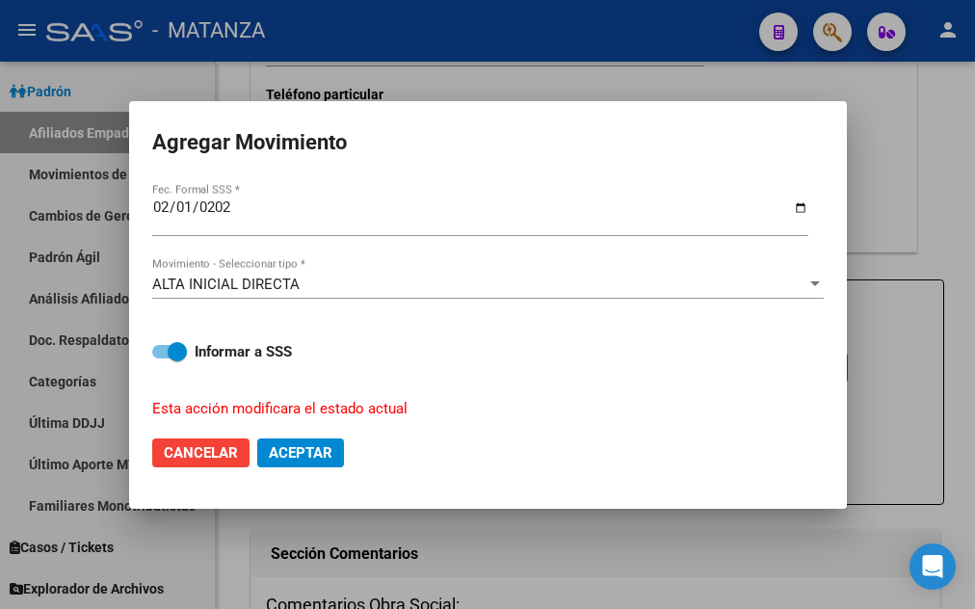
click at [313, 287] on div "ALTA INICIAL DIRECTA Movimiento - Seleccionar tipo *" at bounding box center [488, 284] width 672 height 29
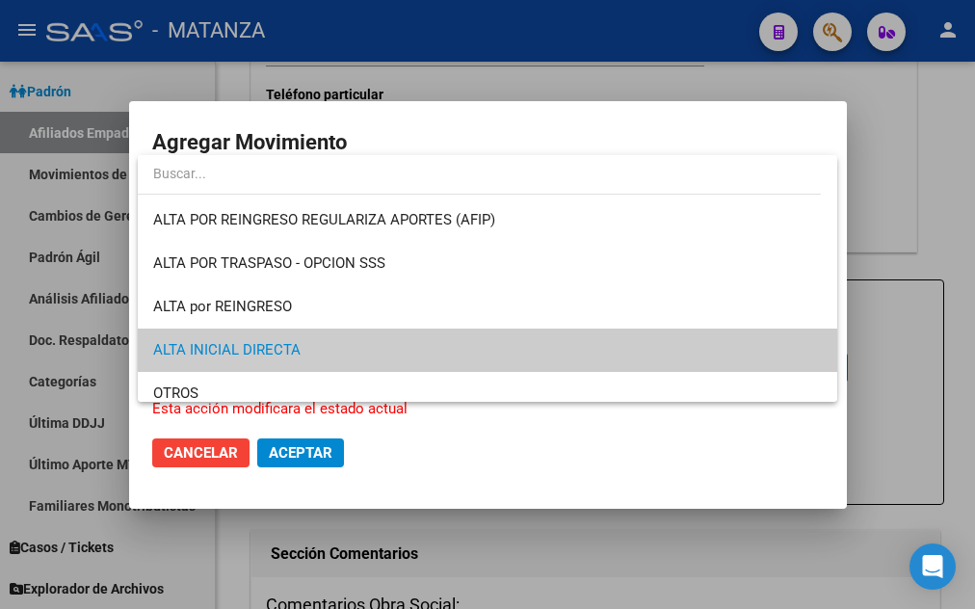
click at [399, 464] on div at bounding box center [487, 304] width 975 height 609
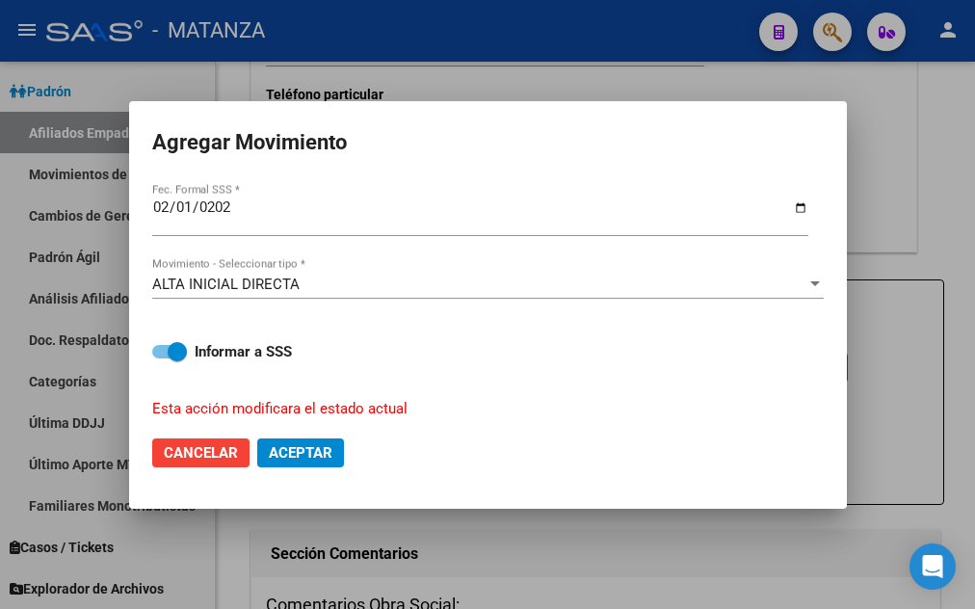
click at [299, 438] on button "Aceptar" at bounding box center [300, 452] width 87 height 29
checkbox input "false"
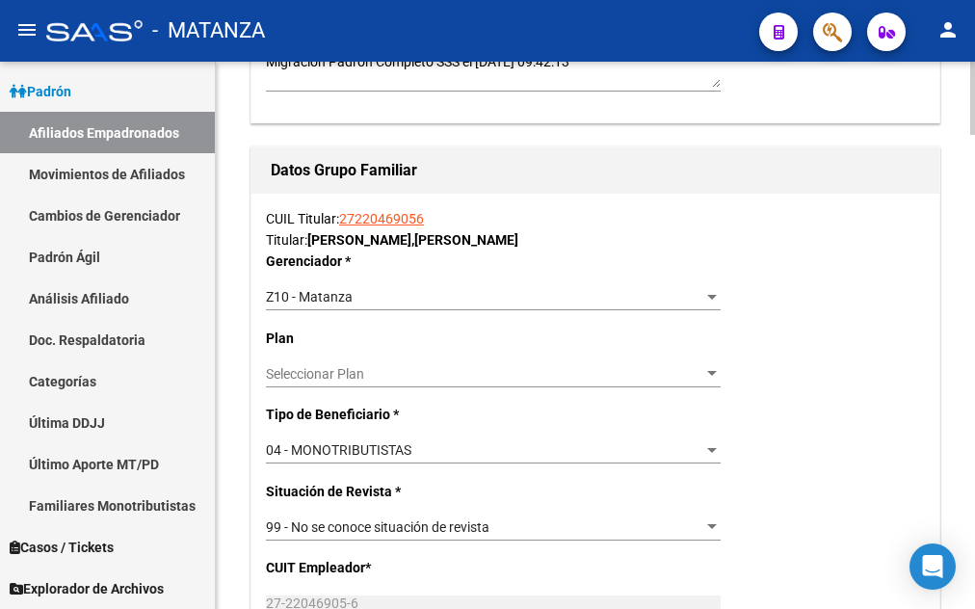
scroll to position [2949, 0]
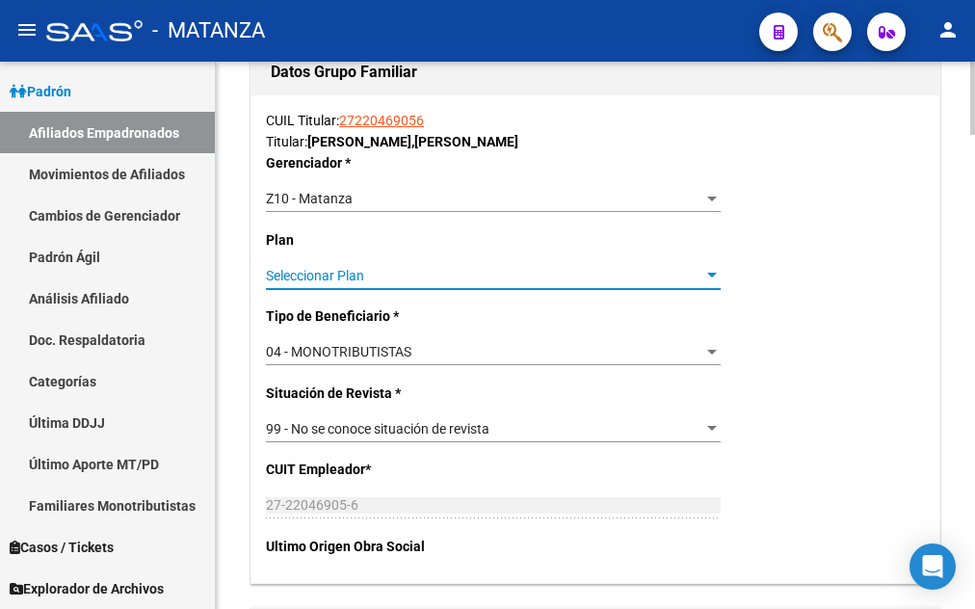
click at [710, 281] on div at bounding box center [711, 275] width 17 height 15
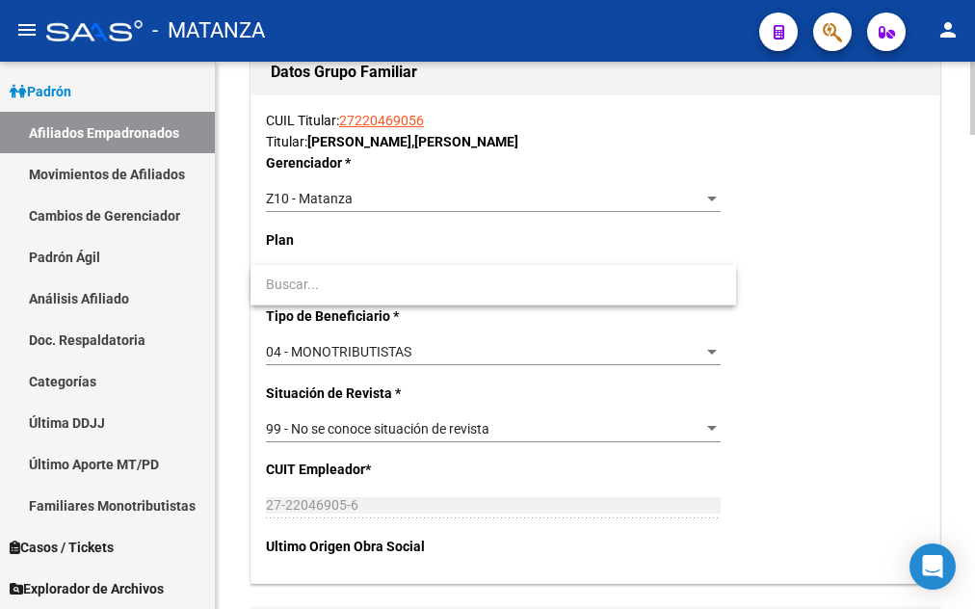
drag, startPoint x: 808, startPoint y: 278, endPoint x: 799, endPoint y: 279, distance: 9.7
click at [806, 279] on div at bounding box center [487, 304] width 975 height 609
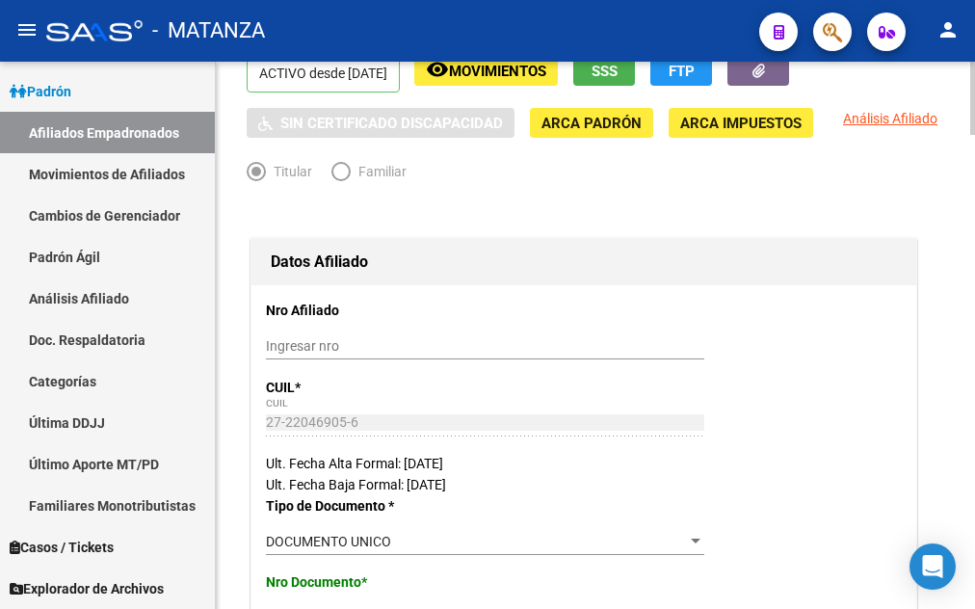
scroll to position [0, 0]
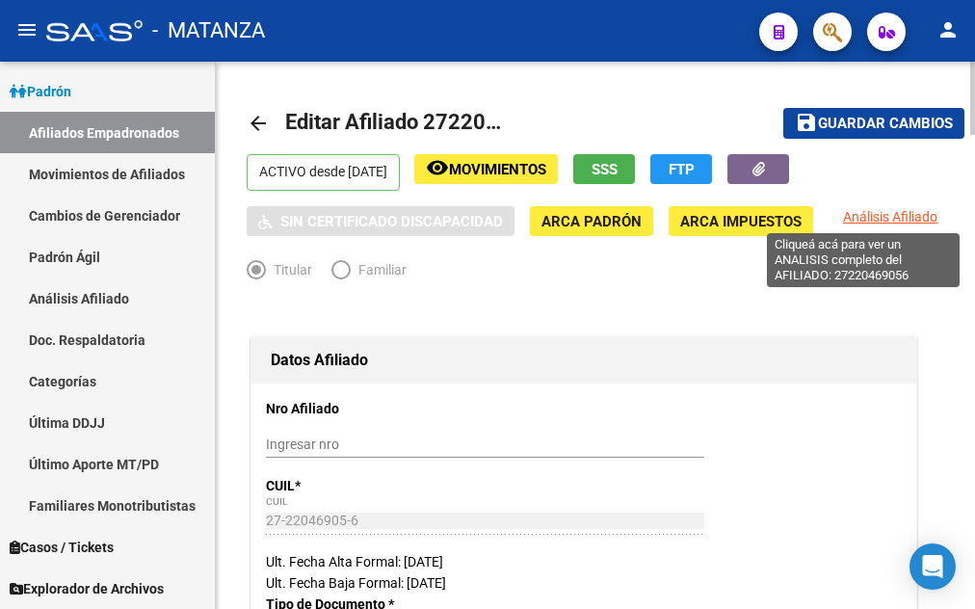
click at [861, 220] on span "Análisis Afiliado" at bounding box center [890, 216] width 94 height 15
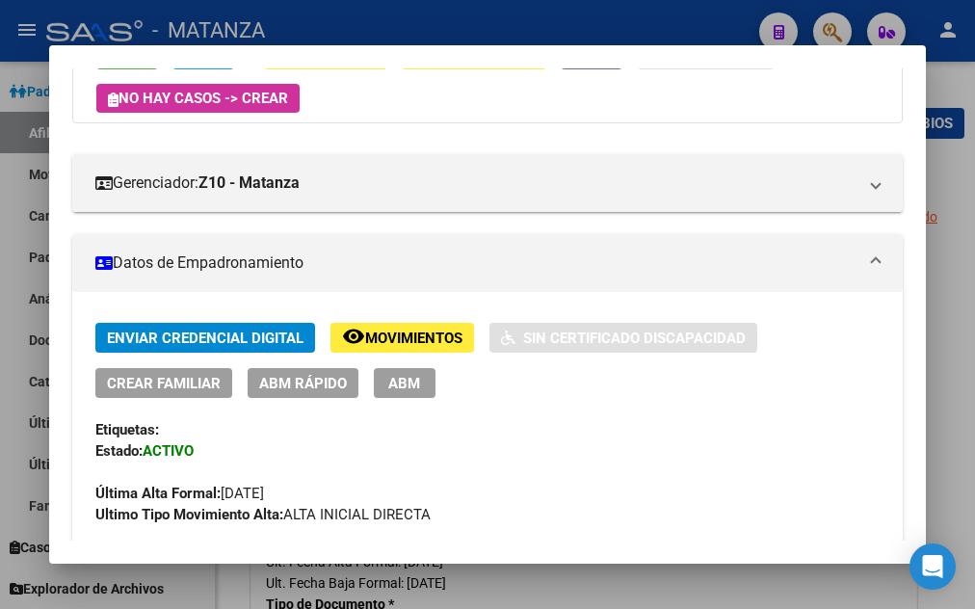
scroll to position [416, 0]
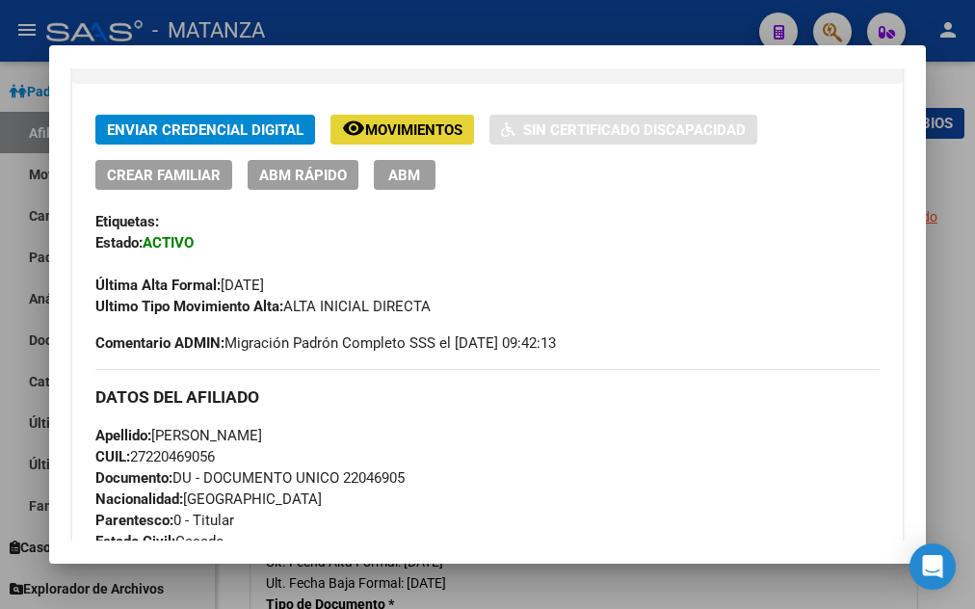
click at [369, 130] on span "Movimientos" at bounding box center [413, 129] width 97 height 17
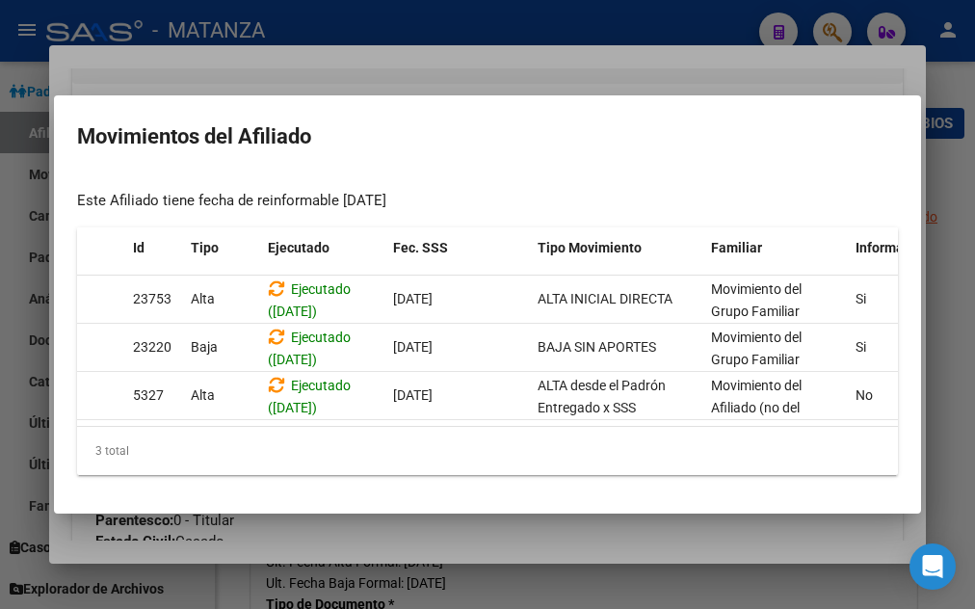
scroll to position [0, 0]
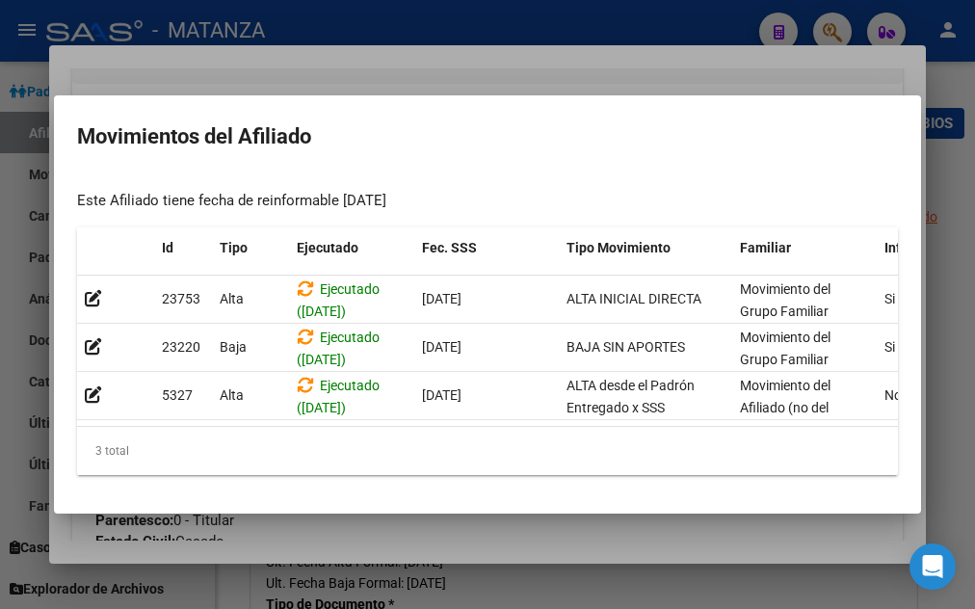
click at [425, 26] on div at bounding box center [487, 304] width 975 height 609
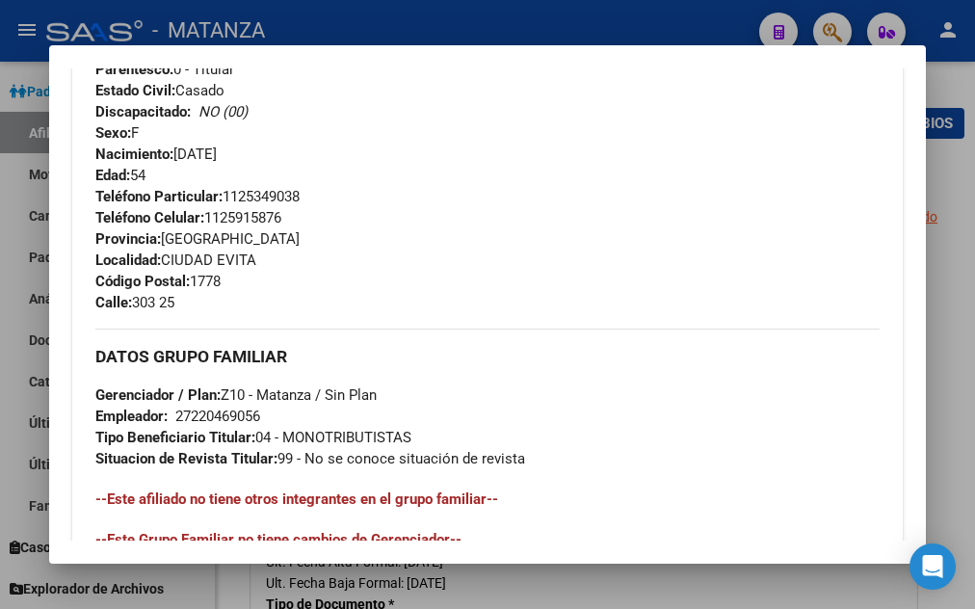
scroll to position [520, 0]
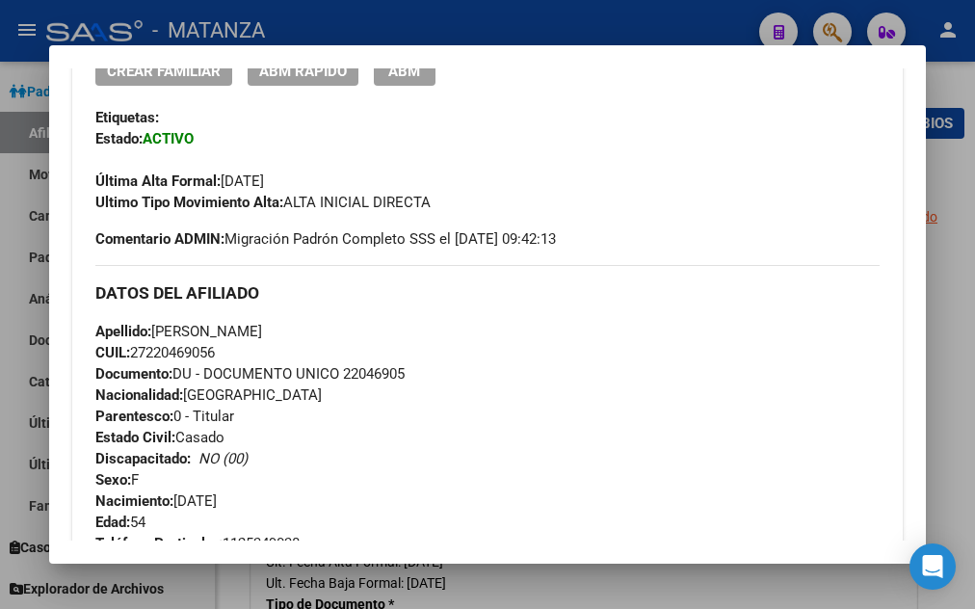
drag, startPoint x: 94, startPoint y: 129, endPoint x: 93, endPoint y: 140, distance: 10.8
click at [93, 135] on div "Enviar Credencial Digital remove_red_eye Movimientos Sin Certificado Discapacid…" at bounding box center [488, 480] width 832 height 938
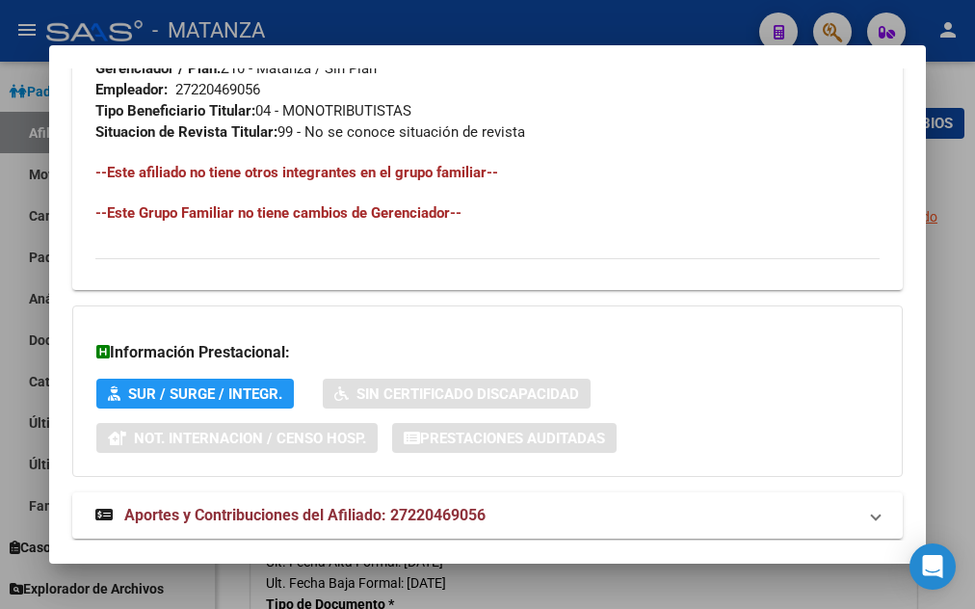
scroll to position [1200, 0]
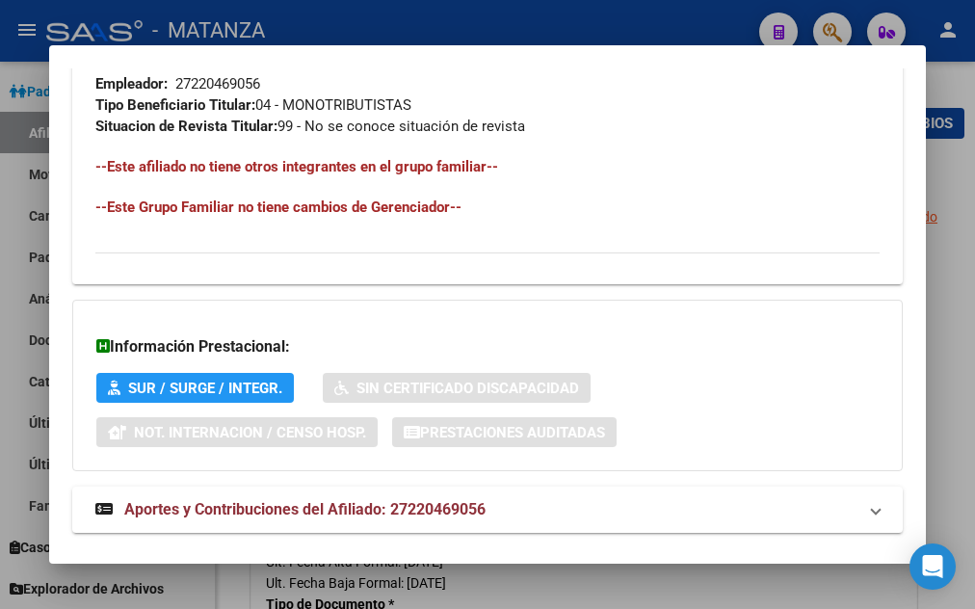
drag, startPoint x: 96, startPoint y: 136, endPoint x: 541, endPoint y: 488, distance: 566.6
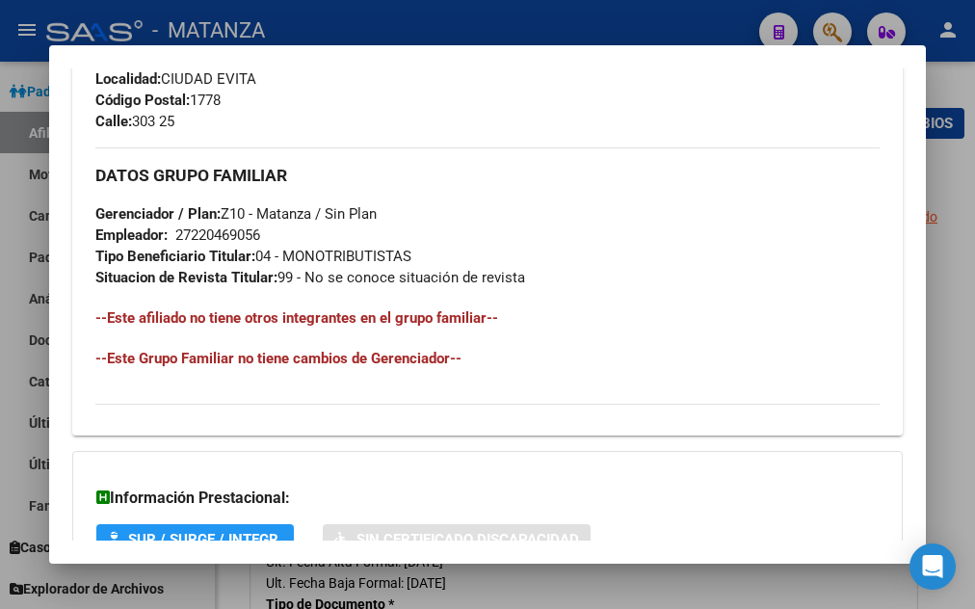
click at [945, 190] on div at bounding box center [487, 304] width 975 height 609
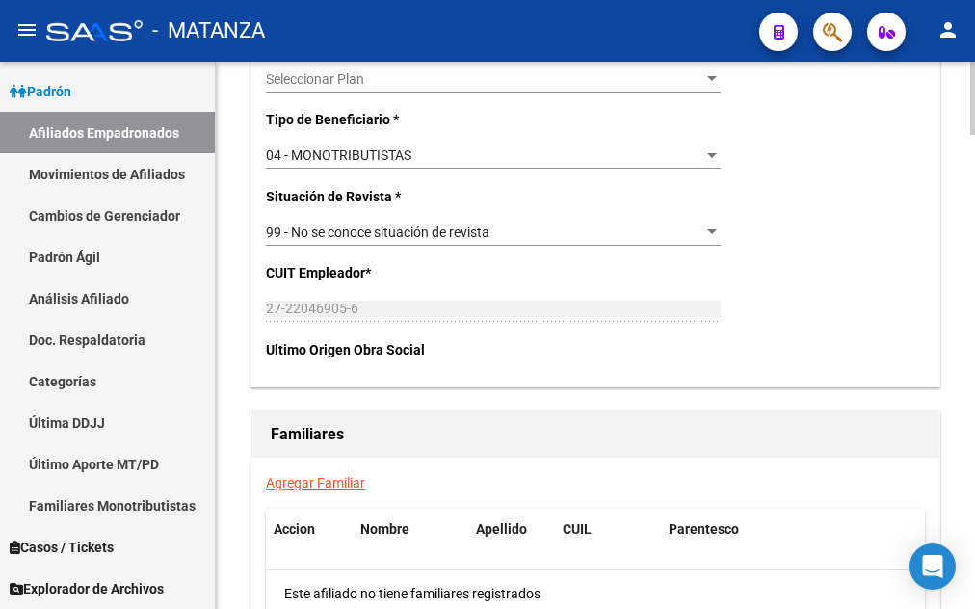
scroll to position [3243, 0]
